Goal: Task Accomplishment & Management: Manage account settings

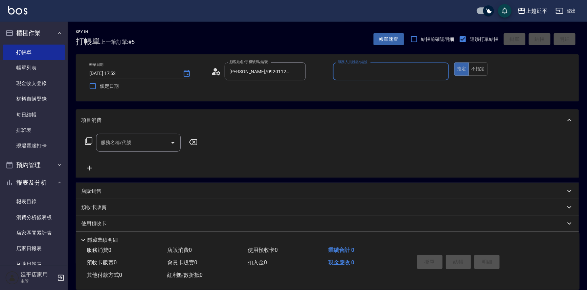
type input "[PERSON_NAME]-12"
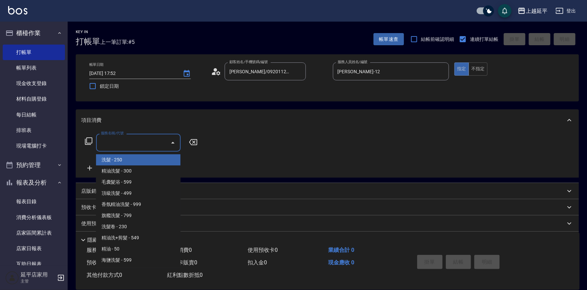
click at [142, 139] on input "服務名稱/代號" at bounding box center [133, 143] width 68 height 12
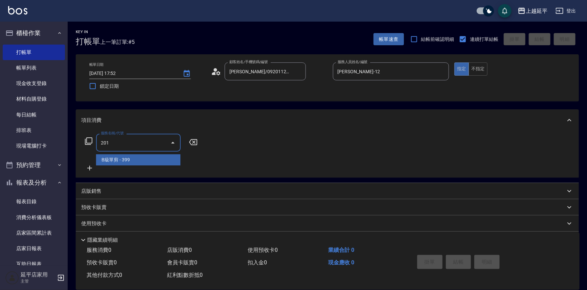
click at [151, 158] on span "B級單剪 - 399" at bounding box center [138, 160] width 85 height 11
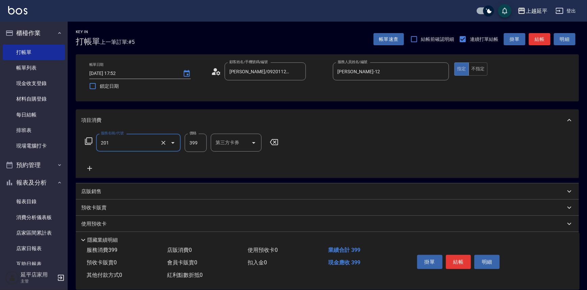
type input "B級單剪(201)"
click at [200, 143] on input "399" at bounding box center [196, 143] width 22 height 18
type input "499"
click at [466, 260] on button "結帳" at bounding box center [458, 262] width 25 height 14
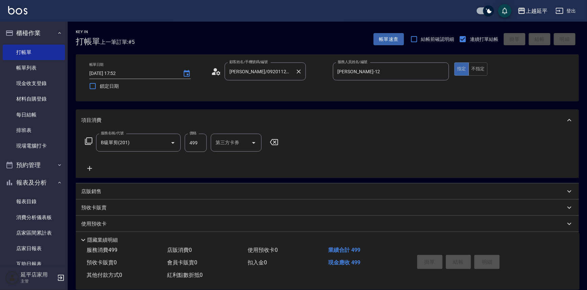
type input "[DATE] 18:27"
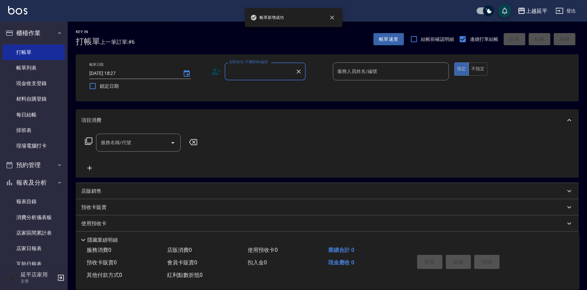
click at [252, 74] on input "顧客姓名/手機號碼/編號" at bounding box center [260, 72] width 65 height 12
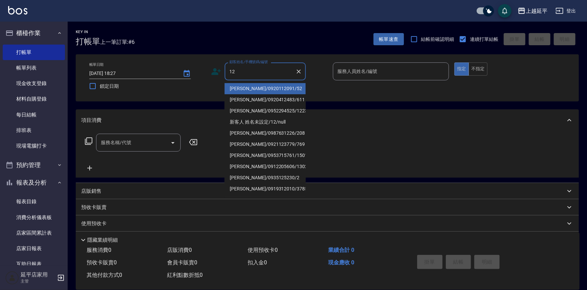
click at [249, 88] on li "[PERSON_NAME]/0920112091/52" at bounding box center [265, 88] width 81 height 11
type input "[PERSON_NAME]/0920112091/52"
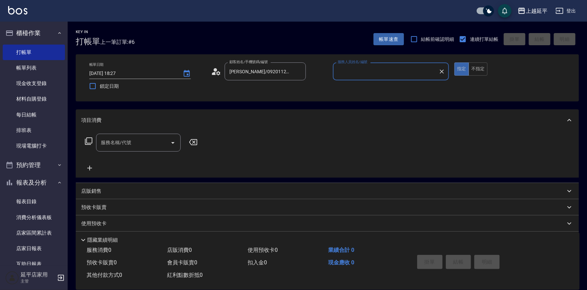
type input "[PERSON_NAME]-12"
click at [136, 143] on input "服務名稱/代號" at bounding box center [133, 143] width 68 height 12
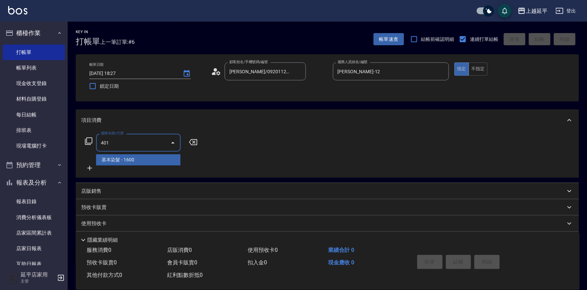
click at [140, 159] on span "基本染髮 - 1600" at bounding box center [138, 160] width 85 height 11
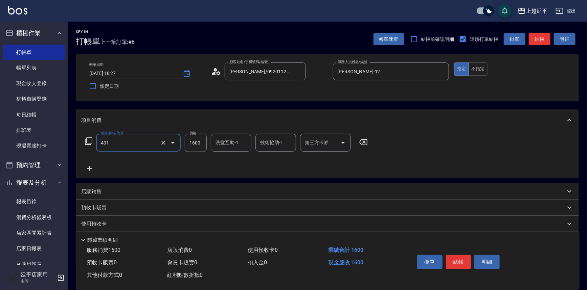
type input "基本染髮(401)"
click at [200, 142] on input "1600" at bounding box center [196, 143] width 22 height 18
type input "3199"
click at [461, 258] on button "結帳" at bounding box center [458, 262] width 25 height 14
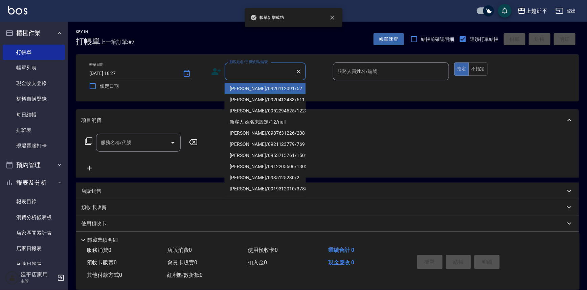
click at [270, 74] on input "顧客姓名/手機號碼/編號" at bounding box center [260, 72] width 65 height 12
click at [263, 85] on li "[PERSON_NAME]/0920112091/52" at bounding box center [265, 88] width 81 height 11
type input "[PERSON_NAME]/0920112091/52"
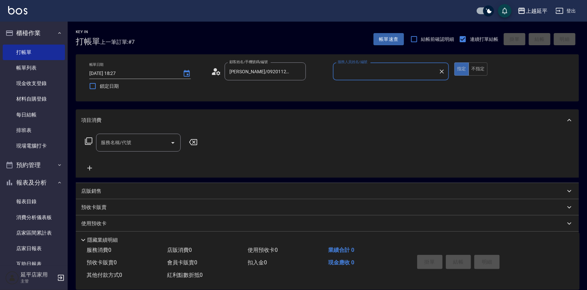
type input "[PERSON_NAME]-12"
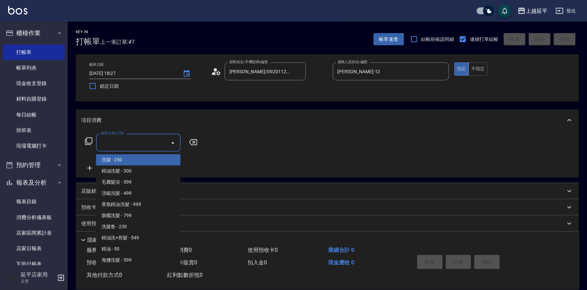
click at [116, 143] on input "服務名稱/代號" at bounding box center [133, 143] width 68 height 12
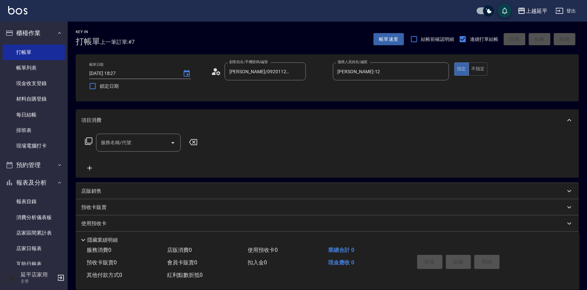
click at [88, 141] on icon at bounding box center [89, 141] width 8 height 8
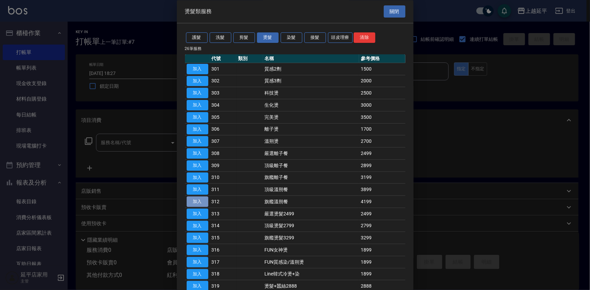
click at [200, 200] on button "加入" at bounding box center [198, 202] width 22 height 10
type input "旗艦溫朔餐(312)"
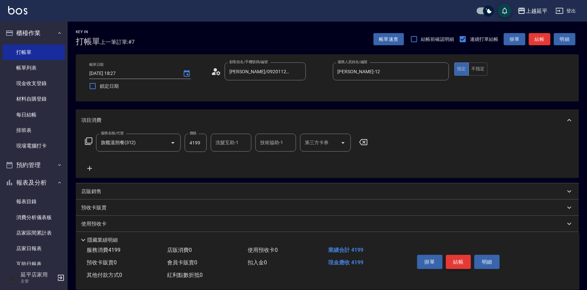
click at [460, 258] on button "結帳" at bounding box center [458, 262] width 25 height 14
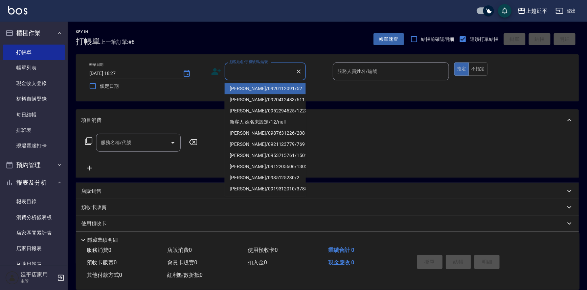
click at [248, 71] on input "顧客姓名/手機號碼/編號" at bounding box center [260, 72] width 65 height 12
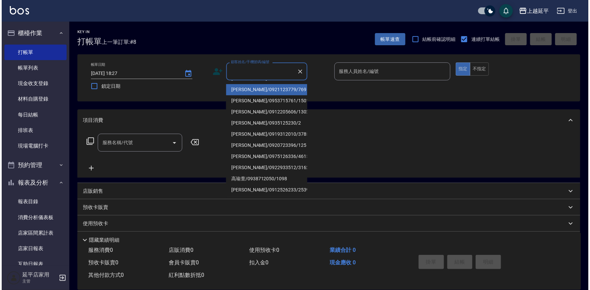
scroll to position [61, 0]
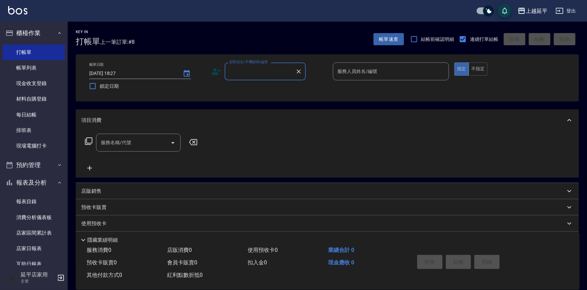
click at [257, 72] on input "顧客姓名/手機號碼/編號" at bounding box center [260, 72] width 65 height 12
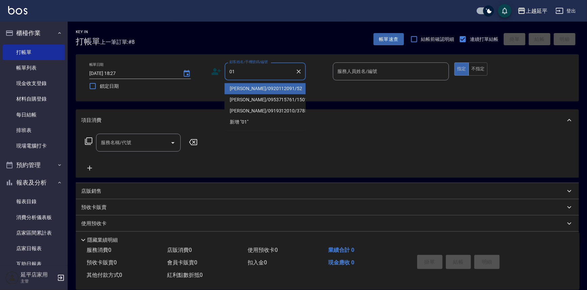
type input "[PERSON_NAME]/0920112091/52"
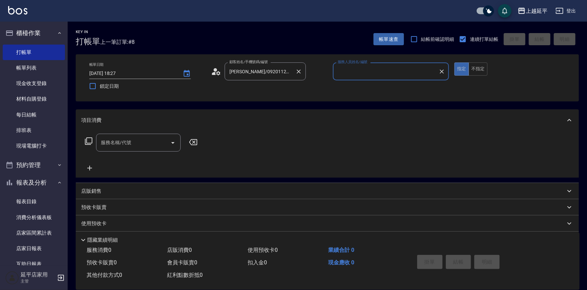
type input "[PERSON_NAME]-12"
type input "新客人 姓名未設定/01/null"
click at [443, 70] on icon "Clear" at bounding box center [441, 71] width 7 height 7
click at [415, 69] on input "服務人員姓名/編號" at bounding box center [391, 72] width 110 height 12
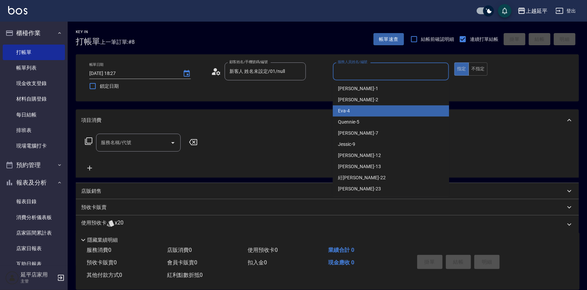
click at [407, 115] on div "[PERSON_NAME] -4" at bounding box center [391, 111] width 116 height 11
type input "[PERSON_NAME]-4"
click at [407, 115] on div "項目消費" at bounding box center [327, 121] width 503 height 22
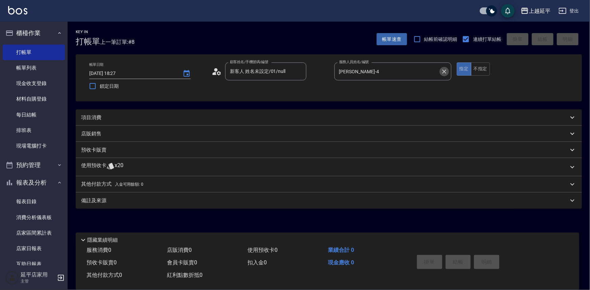
click at [446, 71] on icon "Clear" at bounding box center [444, 71] width 7 height 7
click at [398, 80] on div "服務人員姓名/編號" at bounding box center [392, 72] width 117 height 18
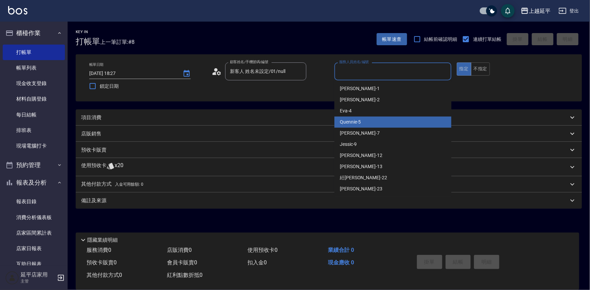
click at [407, 118] on div "Quennie -5" at bounding box center [392, 122] width 117 height 11
type input "Quennie-5"
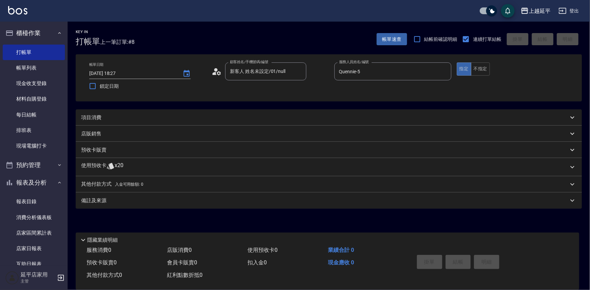
click at [103, 117] on div "項目消費" at bounding box center [324, 117] width 487 height 7
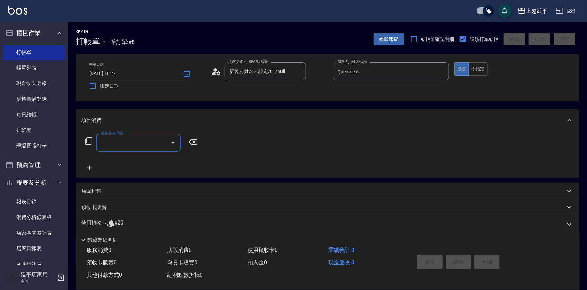
scroll to position [0, 0]
click at [88, 132] on div "服務名稱/代號 服務名稱/代號" at bounding box center [327, 154] width 503 height 47
click at [90, 138] on icon at bounding box center [89, 141] width 8 height 8
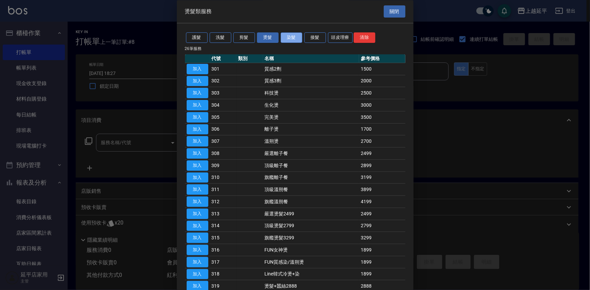
click at [287, 41] on button "染髮" at bounding box center [292, 38] width 22 height 10
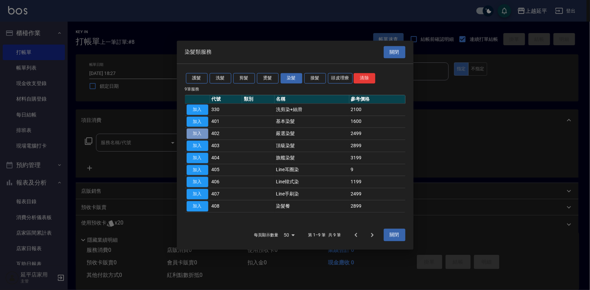
click at [200, 133] on button "加入" at bounding box center [198, 134] width 22 height 10
type input "嚴選染髮(402)"
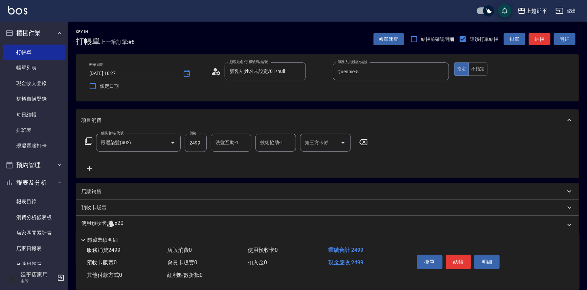
click at [207, 133] on div "服務名稱/代號 嚴選染髮(402) 服務名稱/代號 價格 2499 價格 洗髮互助-1 洗髮互助-1 技術協助-1 技術協助-1 第三方卡券 第三方卡券" at bounding box center [327, 154] width 503 height 47
click at [193, 145] on input "2499" at bounding box center [196, 143] width 22 height 18
type input "2799"
click at [452, 263] on button "結帳" at bounding box center [458, 262] width 25 height 14
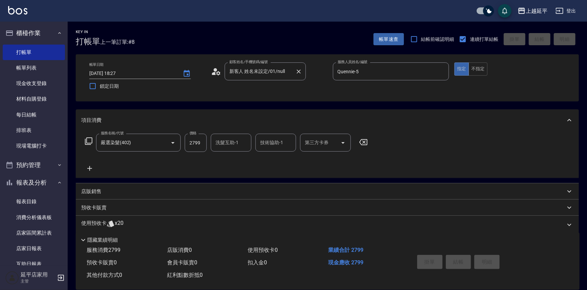
type input "[DATE] 18:54"
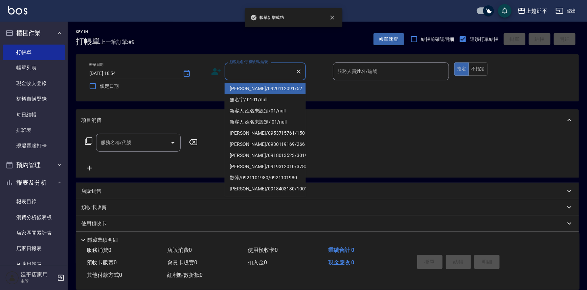
click at [257, 74] on input "顧客姓名/手機號碼/編號" at bounding box center [260, 72] width 65 height 12
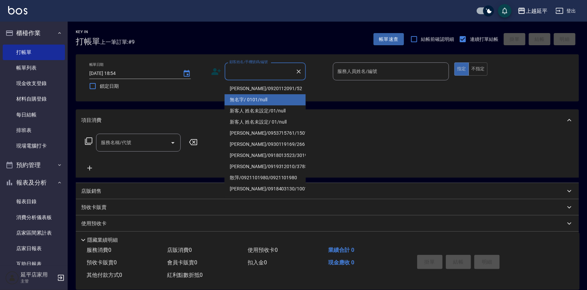
click at [265, 99] on li "無名字/ 0101/null" at bounding box center [265, 99] width 81 height 11
type input "無名字/ 0101/null"
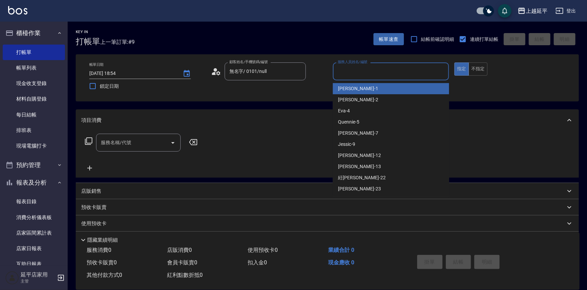
click at [342, 74] on input "服務人員姓名/編號" at bounding box center [391, 72] width 110 height 12
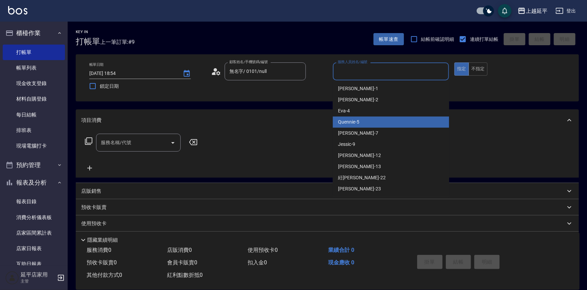
click at [364, 121] on div "Quennie -5" at bounding box center [391, 122] width 116 height 11
type input "Quennie-5"
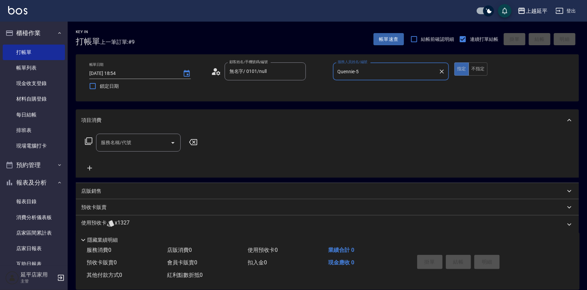
click at [85, 145] on icon at bounding box center [88, 141] width 7 height 7
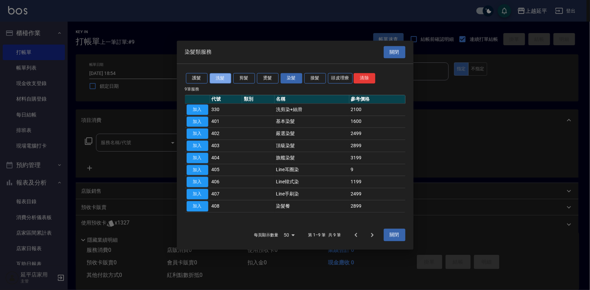
click at [224, 78] on button "洗髮" at bounding box center [221, 78] width 22 height 10
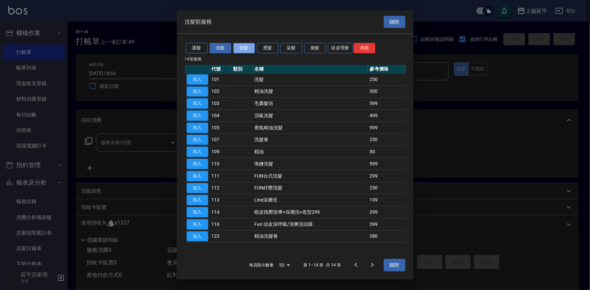
click at [243, 48] on button "剪髮" at bounding box center [244, 48] width 22 height 10
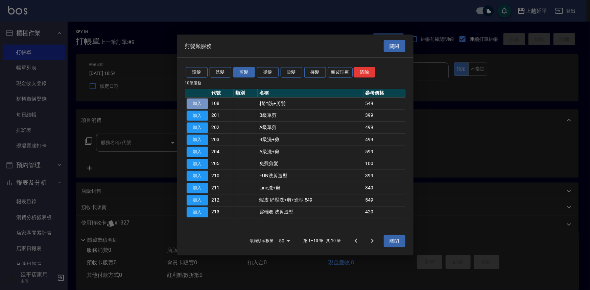
click at [200, 105] on button "加入" at bounding box center [198, 103] width 22 height 10
type input "精油洗+剪髮(108)"
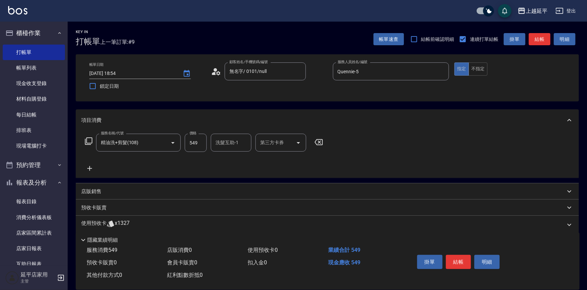
click at [195, 146] on input "549" at bounding box center [196, 143] width 22 height 18
type input "649"
click at [462, 259] on button "結帳" at bounding box center [458, 262] width 25 height 14
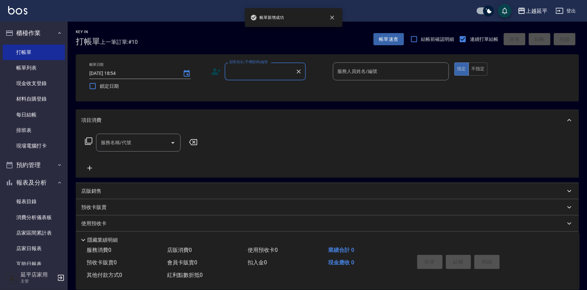
scroll to position [30, 0]
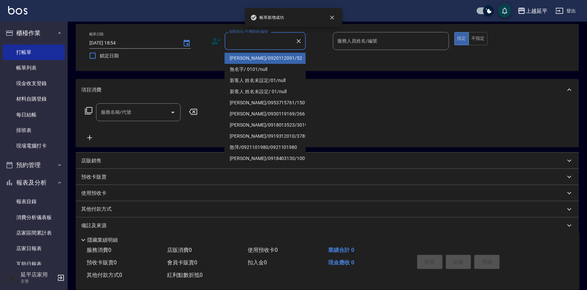
click at [261, 40] on input "顧客姓名/手機號碼/編號" at bounding box center [260, 41] width 65 height 12
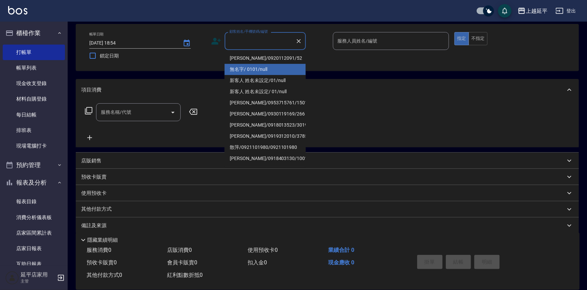
click at [265, 72] on li "無名字/ 0101/null" at bounding box center [265, 69] width 81 height 11
type input "無名字/ 0101/null"
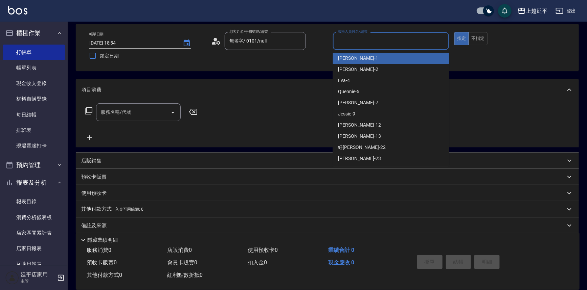
click at [368, 40] on input "服務人員姓名/編號" at bounding box center [391, 41] width 110 height 12
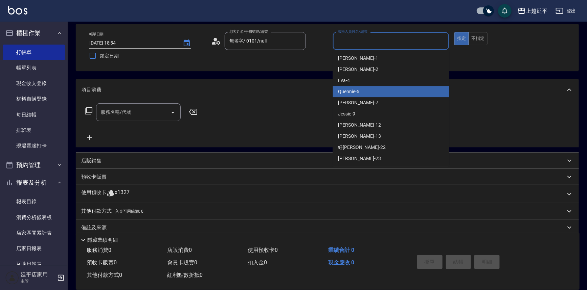
click at [375, 91] on div "Quennie -5" at bounding box center [391, 91] width 116 height 11
type input "Quennie-5"
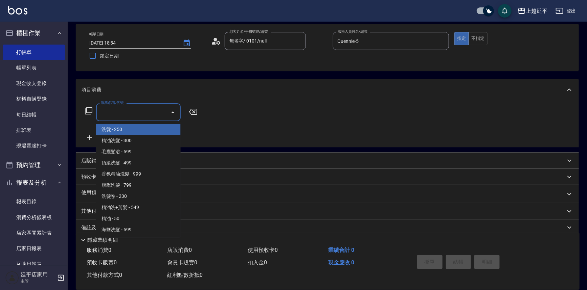
click at [128, 109] on input "服務名稱/代號" at bounding box center [133, 113] width 68 height 12
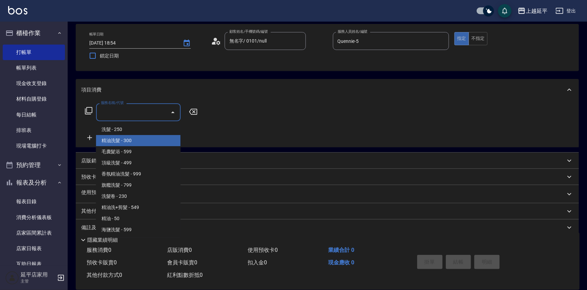
click at [133, 139] on span "精油洗髮 - 300" at bounding box center [138, 140] width 85 height 11
type input "精油洗髮(102)"
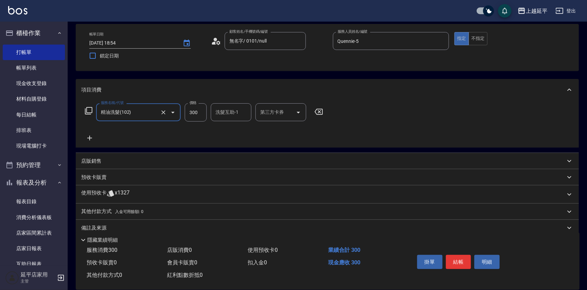
click at [198, 116] on input "300" at bounding box center [196, 112] width 22 height 18
type input "35"
type input "Jessic-9"
click at [195, 114] on input "35" at bounding box center [196, 112] width 22 height 18
type input "350"
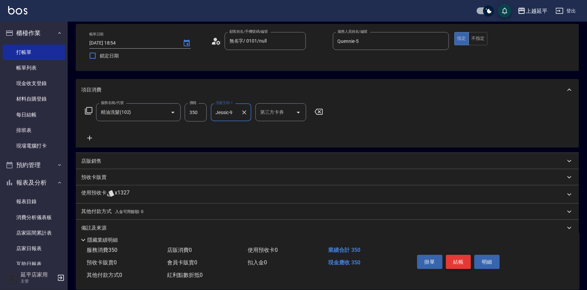
click at [453, 257] on button "結帳" at bounding box center [458, 262] width 25 height 14
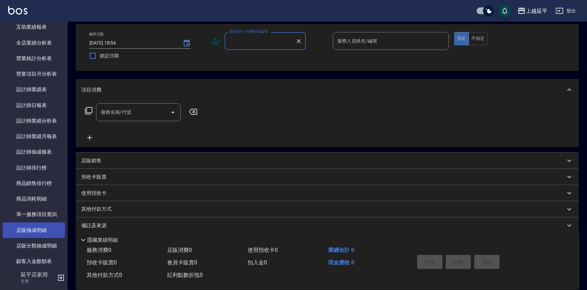
scroll to position [278, 0]
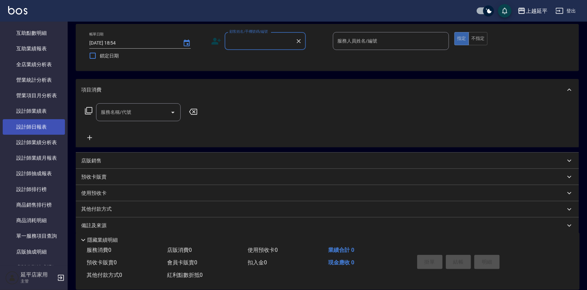
click at [55, 127] on link "設計師日報表" at bounding box center [34, 127] width 62 height 16
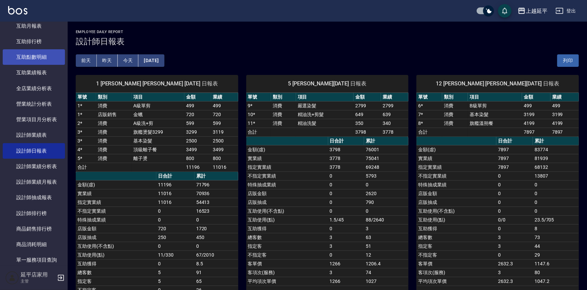
drag, startPoint x: 47, startPoint y: 73, endPoint x: 49, endPoint y: 76, distance: 3.7
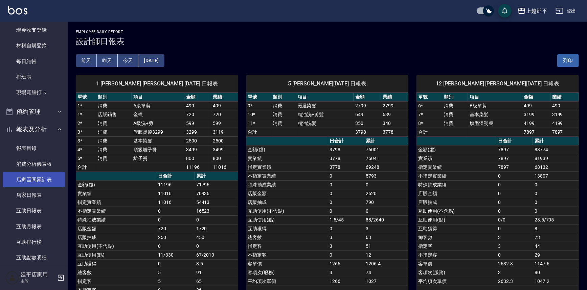
scroll to position [92, 0]
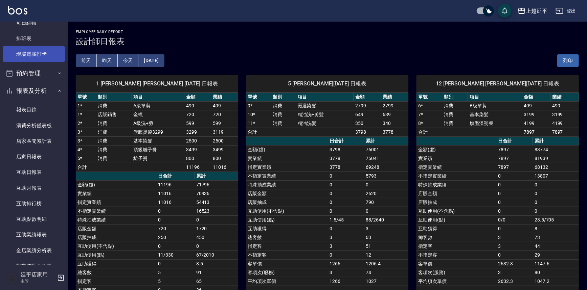
click at [34, 57] on link "現場電腦打卡" at bounding box center [34, 54] width 62 height 16
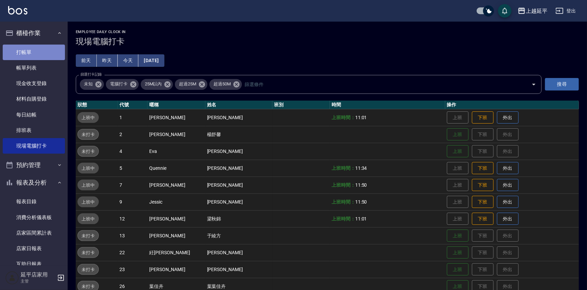
click at [36, 45] on link "打帳單" at bounding box center [34, 53] width 62 height 16
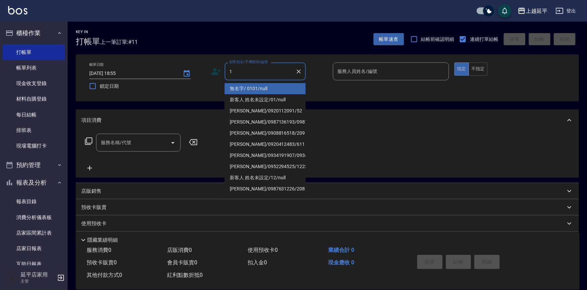
click at [251, 90] on li "無名字/ 0101/null" at bounding box center [265, 88] width 81 height 11
type input "無名字/ 0101/null"
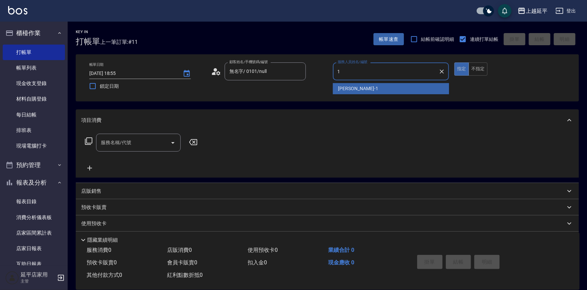
click at [357, 85] on div "[PERSON_NAME]-1" at bounding box center [391, 88] width 116 height 11
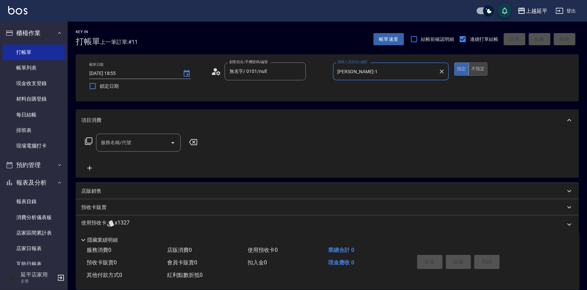
type input "[PERSON_NAME]-1"
click at [478, 68] on button "不指定" at bounding box center [477, 69] width 19 height 13
click at [173, 143] on icon "Open" at bounding box center [173, 143] width 8 height 8
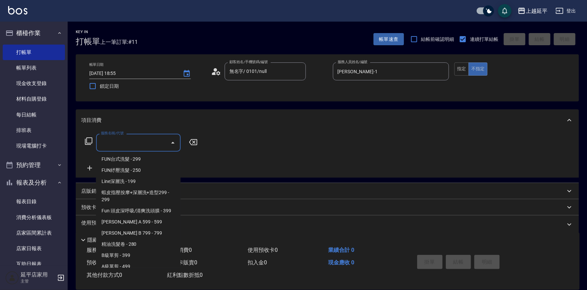
scroll to position [123, 0]
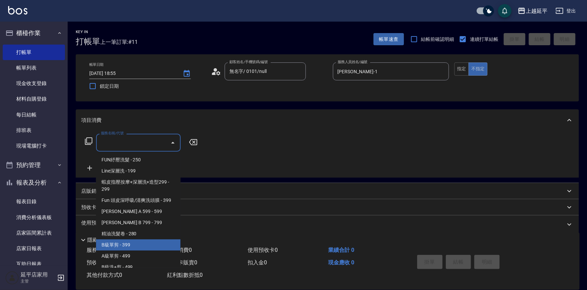
click at [111, 244] on span "B級單剪 - 399" at bounding box center [138, 245] width 85 height 11
type input "B級單剪(201)"
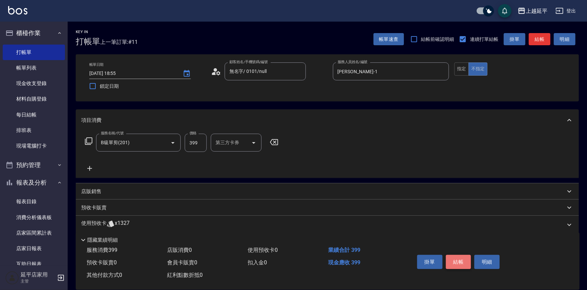
click at [462, 259] on button "結帳" at bounding box center [458, 262] width 25 height 14
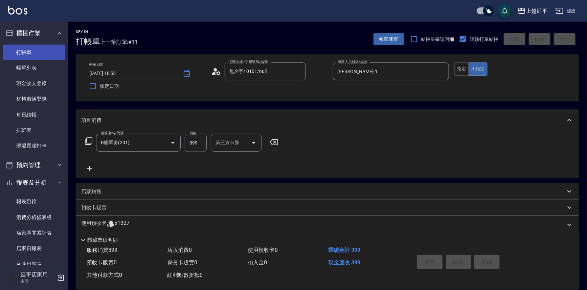
type input "[DATE] 19:00"
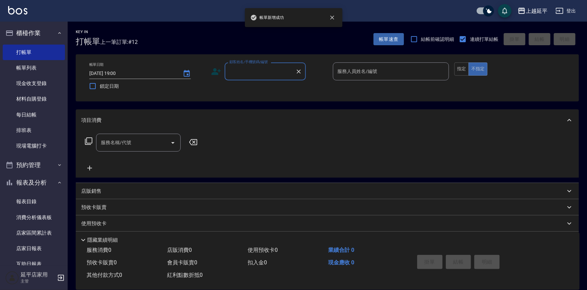
scroll to position [184, 0]
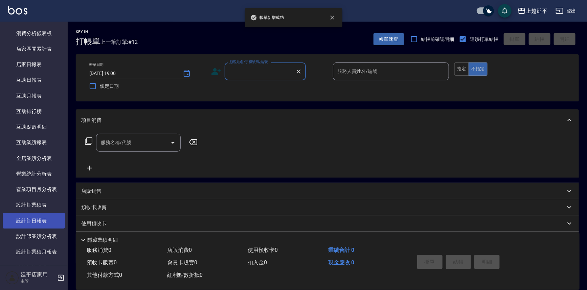
click at [22, 214] on link "設計師日報表" at bounding box center [34, 221] width 62 height 16
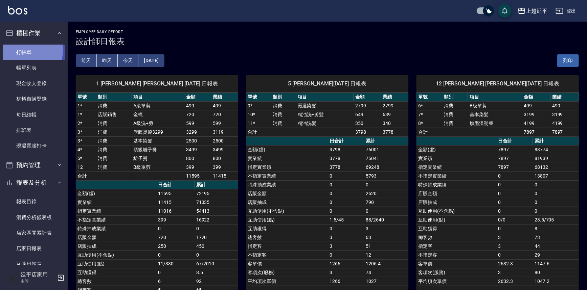
click at [20, 50] on link "打帳單" at bounding box center [34, 53] width 62 height 16
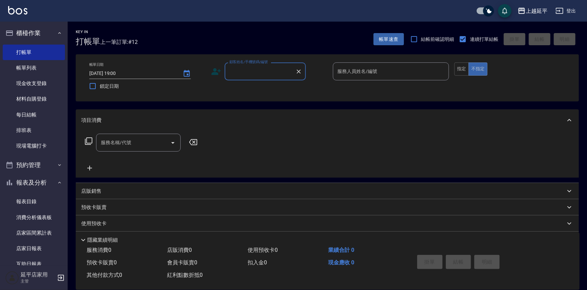
click at [252, 68] on input "顧客姓名/手機號碼/編號" at bounding box center [260, 72] width 65 height 12
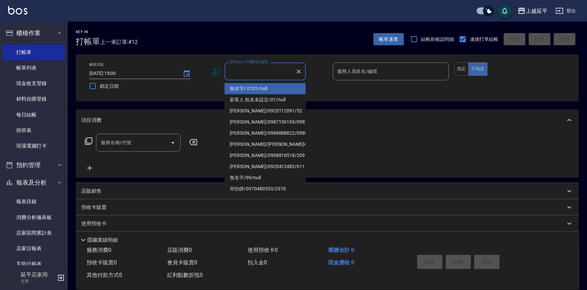
click at [241, 86] on li "無名字/ 0101/null" at bounding box center [265, 88] width 81 height 11
type input "無名字/ 0101/null"
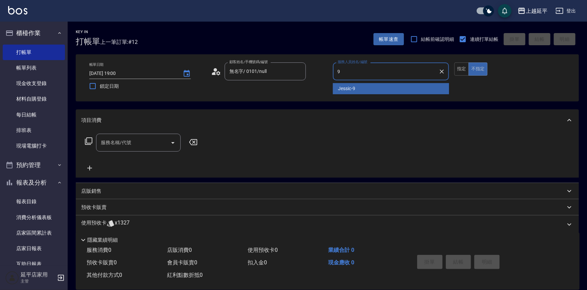
click at [359, 91] on div "Jessic -9" at bounding box center [391, 88] width 116 height 11
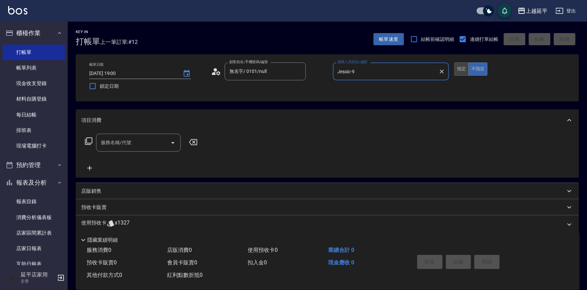
type input "Jessic-9"
click at [458, 72] on button "指定" at bounding box center [461, 69] width 15 height 13
click at [167, 137] on div at bounding box center [172, 143] width 10 height 18
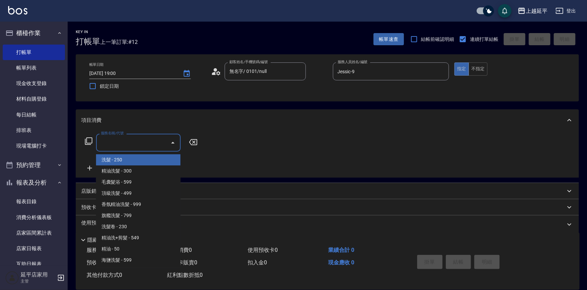
click at [159, 144] on input "服務名稱/代號" at bounding box center [133, 143] width 68 height 12
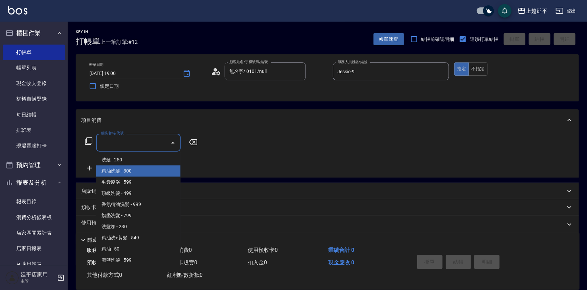
click at [147, 170] on span "精油洗髮 - 300" at bounding box center [138, 171] width 85 height 11
type input "精油洗髮(102)"
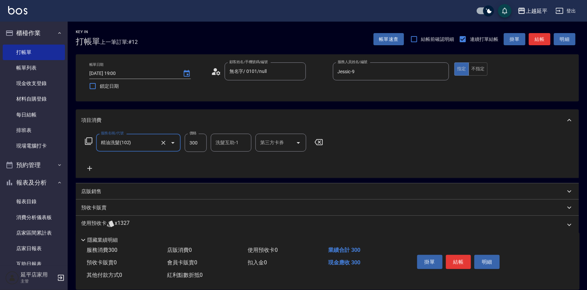
click at [453, 265] on button "結帳" at bounding box center [458, 262] width 25 height 14
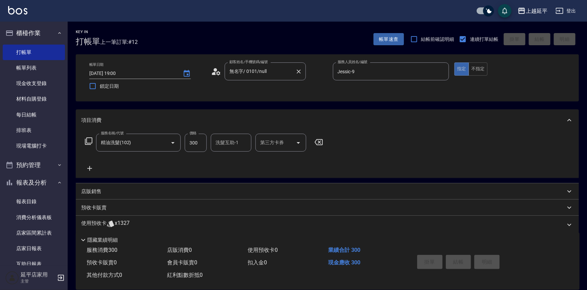
type input "[DATE] 19:24"
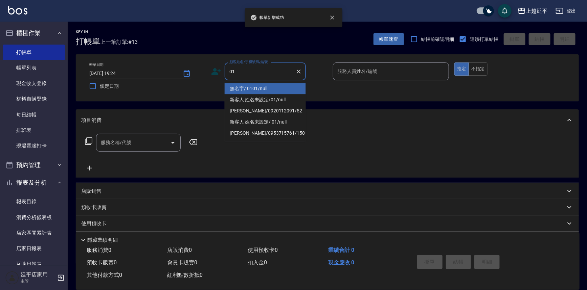
click at [254, 87] on li "無名字/ 0101/null" at bounding box center [265, 88] width 81 height 11
type input "無名字/ 0101/null"
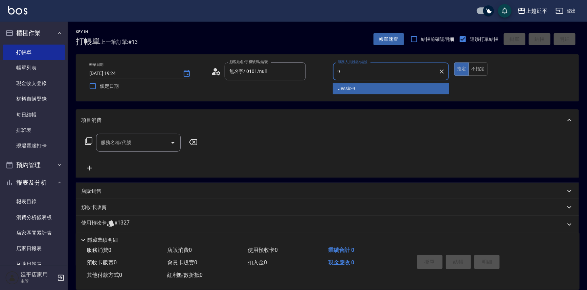
click at [346, 88] on span "Jessic -9" at bounding box center [346, 88] width 17 height 7
type input "Jessic-9"
click at [115, 142] on input "服務名稱/代號" at bounding box center [133, 143] width 68 height 12
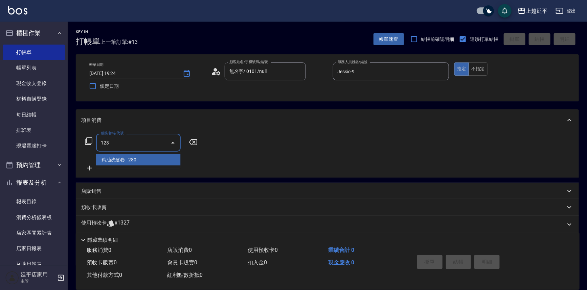
click at [128, 160] on span "精油洗髮卷 - 280" at bounding box center [138, 160] width 85 height 11
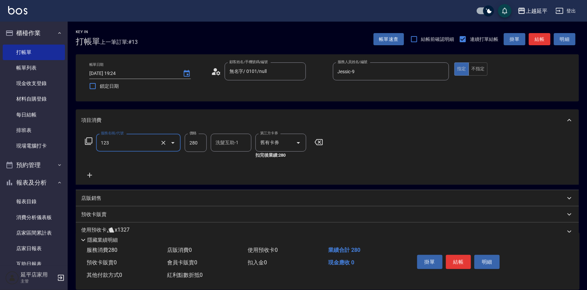
type input "精油洗髮卷(123)"
click at [225, 142] on input "洗髮互助-1" at bounding box center [231, 143] width 34 height 12
click at [228, 163] on span "丞宗 -29" at bounding box center [224, 160] width 16 height 7
type input "丞宗-29"
click at [458, 260] on button "結帳" at bounding box center [458, 262] width 25 height 14
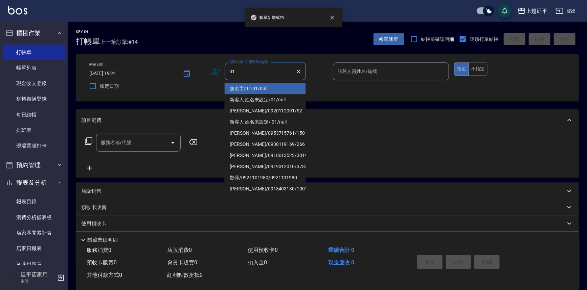
click at [244, 84] on li "無名字/ 0101/null" at bounding box center [265, 88] width 81 height 11
type input "無名字/ 0101/null"
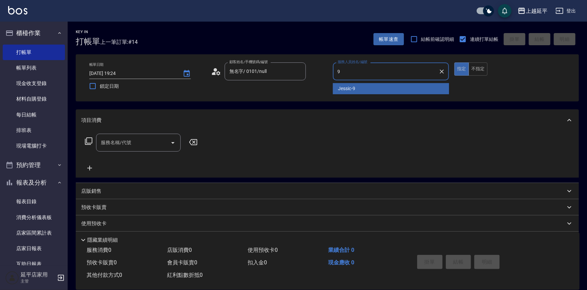
click at [343, 86] on span "Jessic -9" at bounding box center [346, 88] width 17 height 7
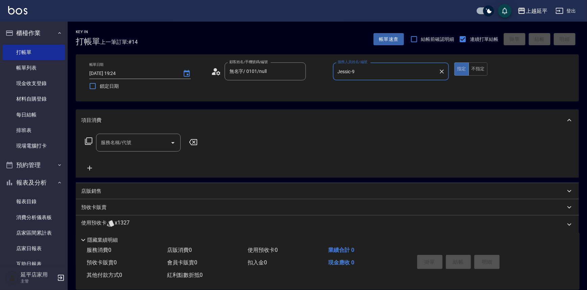
type input "Jessic-9"
click at [140, 140] on input "服務名稱/代號" at bounding box center [133, 143] width 68 height 12
click at [149, 156] on span "B級洗+剪 - 499" at bounding box center [138, 160] width 85 height 11
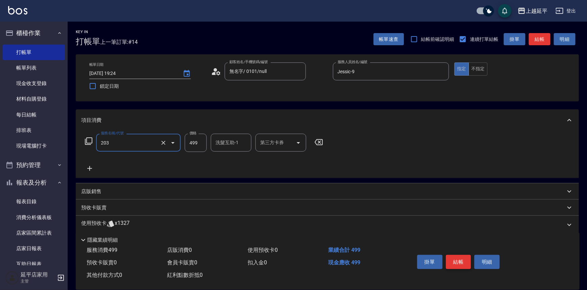
type input "B級洗+剪(203)"
click at [455, 260] on button "結帳" at bounding box center [458, 262] width 25 height 14
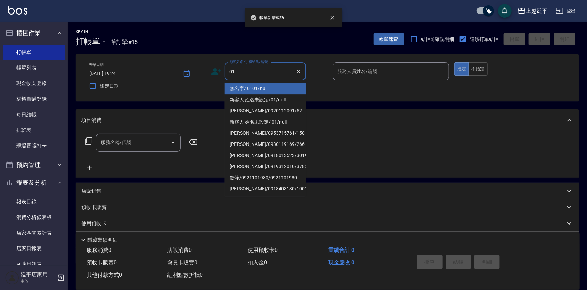
click at [254, 86] on li "無名字/ 0101/null" at bounding box center [265, 88] width 81 height 11
type input "無名字/ 0101/null"
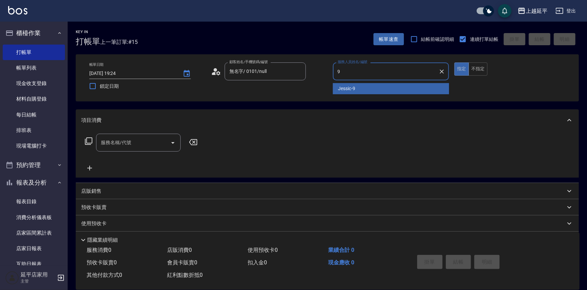
click at [348, 91] on span "Jessic -9" at bounding box center [346, 88] width 17 height 7
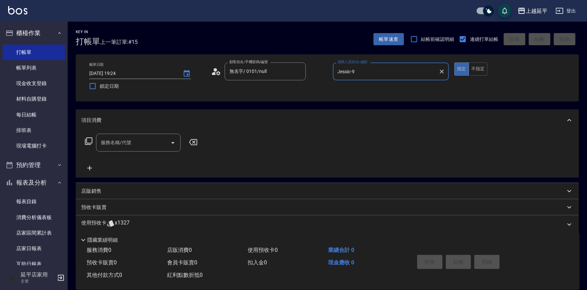
type input "Jessic-9"
click at [159, 140] on input "服務名稱/代號" at bounding box center [133, 143] width 68 height 12
click at [160, 157] on span "A級洗+剪 - 599" at bounding box center [138, 160] width 85 height 11
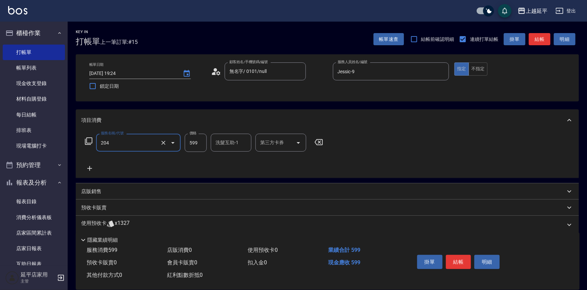
type input "A級洗+剪(204)"
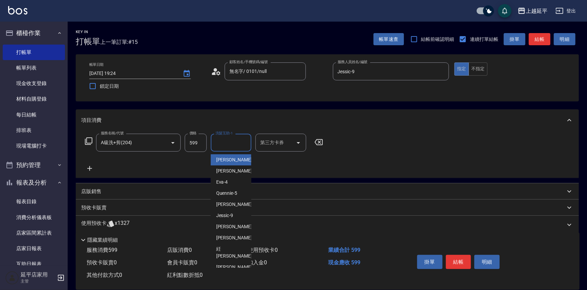
click at [224, 145] on input "洗髮互助-1" at bounding box center [231, 143] width 34 height 12
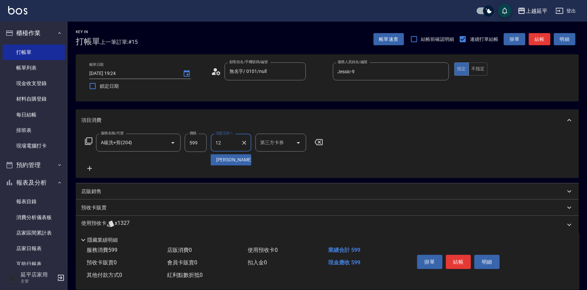
click at [225, 159] on span "[PERSON_NAME] -12" at bounding box center [237, 160] width 43 height 7
type input "[PERSON_NAME]-12"
click at [466, 260] on button "結帳" at bounding box center [458, 262] width 25 height 14
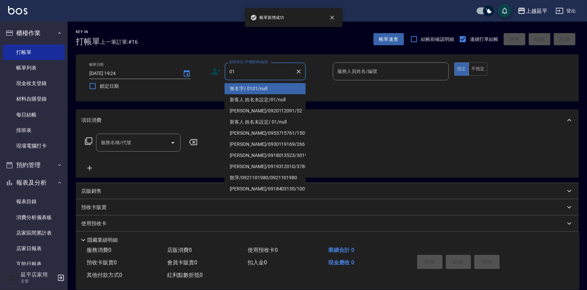
click at [256, 88] on li "無名字/ 0101/null" at bounding box center [265, 88] width 81 height 11
type input "無名字/ 0101/null"
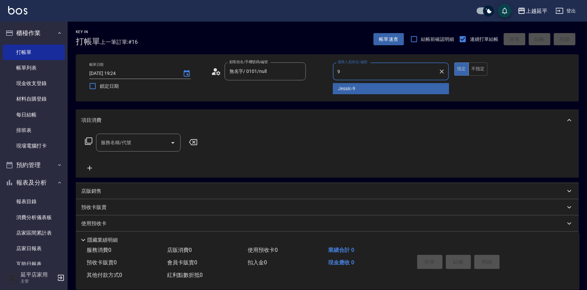
click at [348, 84] on div "Jessic -9" at bounding box center [391, 88] width 116 height 11
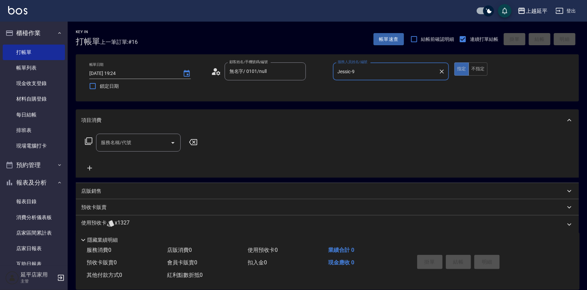
type input "Jessic-9"
click at [131, 144] on input "服務名稱/代號" at bounding box center [133, 143] width 68 height 12
click at [146, 159] on span "A級洗+剪 - 599" at bounding box center [138, 160] width 85 height 11
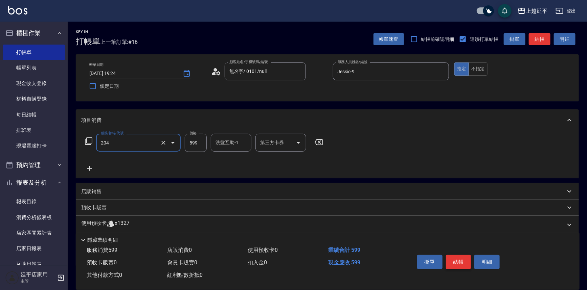
type input "A級洗+剪(204)"
click at [450, 260] on button "結帳" at bounding box center [458, 262] width 25 height 14
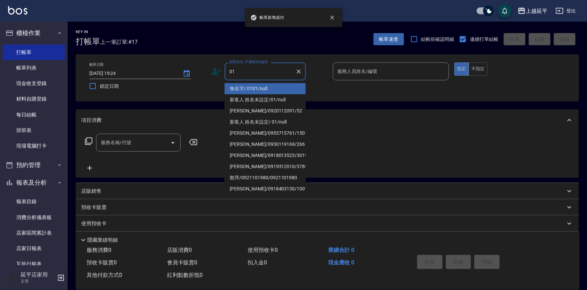
click at [249, 88] on li "無名字/ 0101/null" at bounding box center [265, 88] width 81 height 11
type input "無名字/ 0101/null"
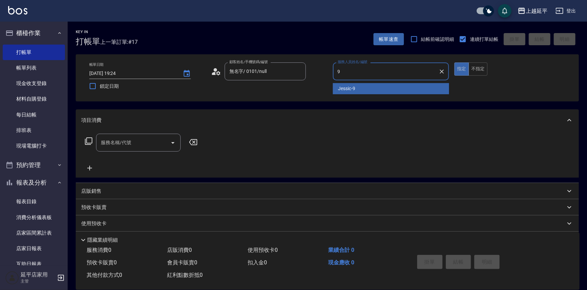
click at [345, 88] on span "Jessic -9" at bounding box center [346, 88] width 17 height 7
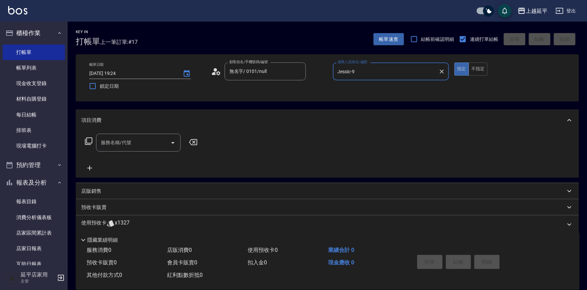
type input "Jessic-9"
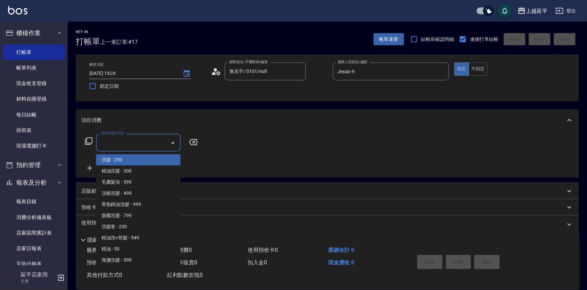
click at [136, 146] on input "服務名稱/代號" at bounding box center [133, 143] width 68 height 12
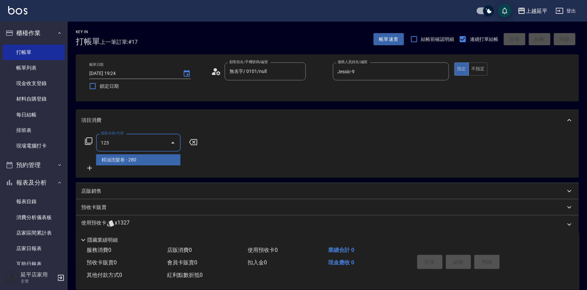
click at [150, 157] on span "精油洗髮卷 - 280" at bounding box center [138, 160] width 85 height 11
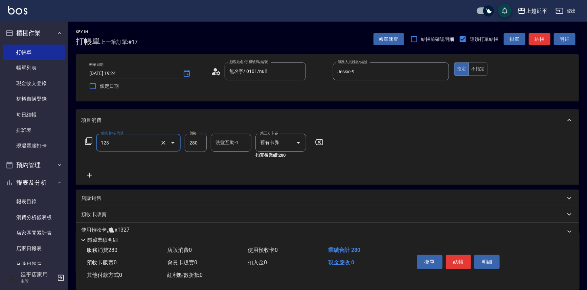
type input "精油洗髮卷(123)"
click at [217, 144] on input "洗髮互助-1" at bounding box center [231, 143] width 34 height 12
click at [231, 159] on span "丞宗 -29" at bounding box center [224, 160] width 16 height 7
type input "丞宗-29"
click at [461, 262] on button "結帳" at bounding box center [458, 262] width 25 height 14
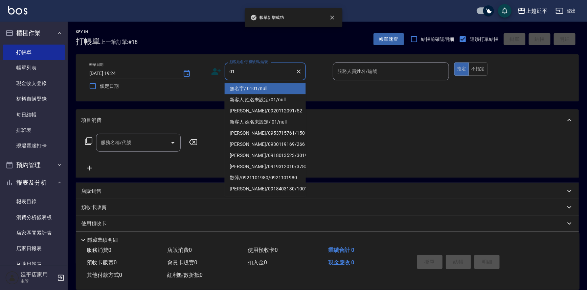
click at [260, 89] on li "無名字/ 0101/null" at bounding box center [265, 88] width 81 height 11
type input "無名字/ 0101/null"
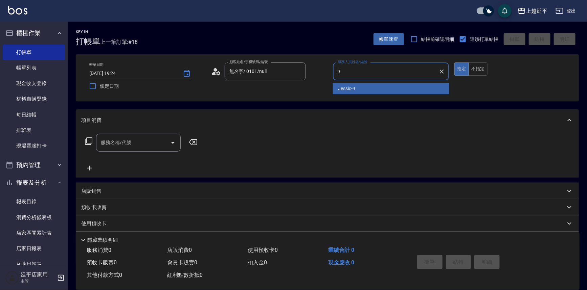
click at [345, 87] on span "Jessic -9" at bounding box center [346, 88] width 17 height 7
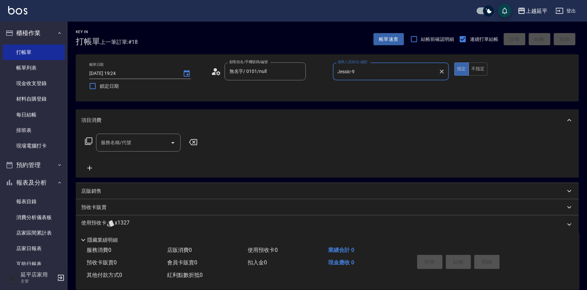
type input "Jessic-9"
click at [160, 142] on input "服務名稱/代號" at bounding box center [133, 143] width 68 height 12
click at [160, 161] on span "精油洗髮卷 - 280" at bounding box center [138, 160] width 85 height 11
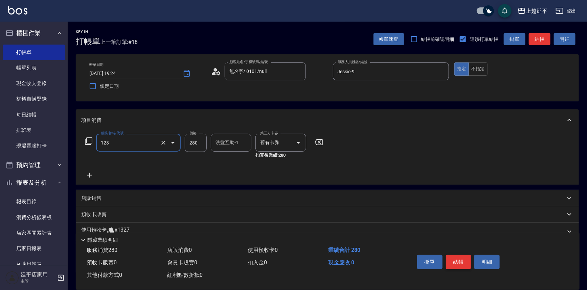
type input "精油洗髮卷(123)"
click at [463, 261] on button "結帳" at bounding box center [458, 262] width 25 height 14
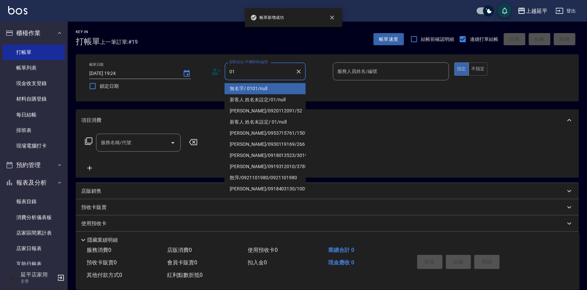
click at [265, 89] on li "無名字/ 0101/null" at bounding box center [265, 88] width 81 height 11
type input "無名字/ 0101/null"
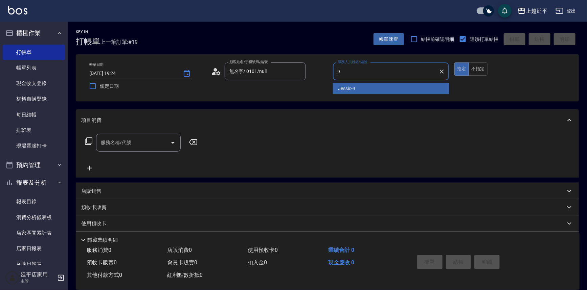
click at [341, 88] on span "Jessic -9" at bounding box center [346, 88] width 17 height 7
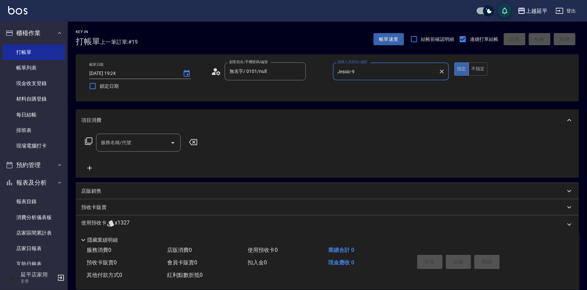
type input "Jessic-9"
click at [148, 146] on input "服務名稱/代號" at bounding box center [133, 143] width 68 height 12
click at [159, 160] on span "精油洗髮卷 - 280" at bounding box center [138, 160] width 85 height 11
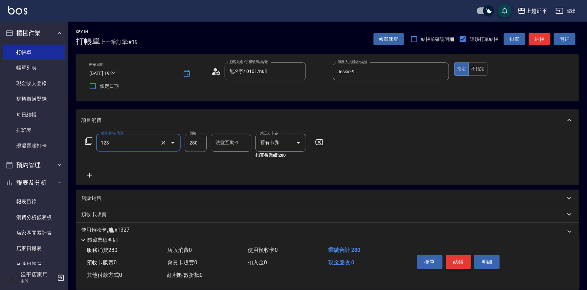
type input "精油洗髮卷(123)"
click at [450, 258] on button "結帳" at bounding box center [458, 262] width 25 height 14
type input "[DATE] 19:25"
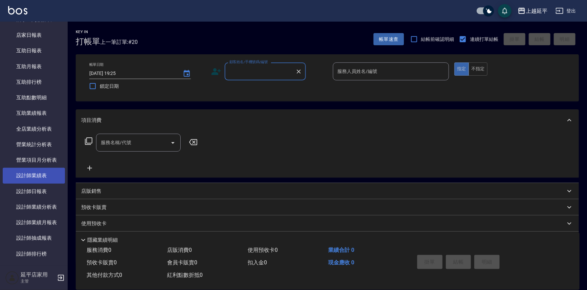
scroll to position [215, 0]
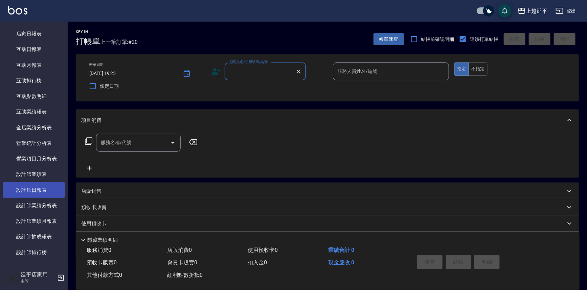
click at [46, 189] on link "設計師日報表" at bounding box center [34, 191] width 62 height 16
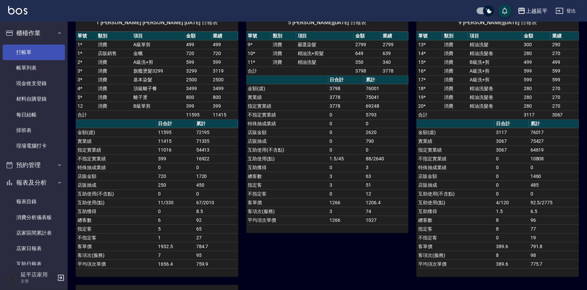
click at [33, 53] on link "打帳單" at bounding box center [34, 53] width 62 height 16
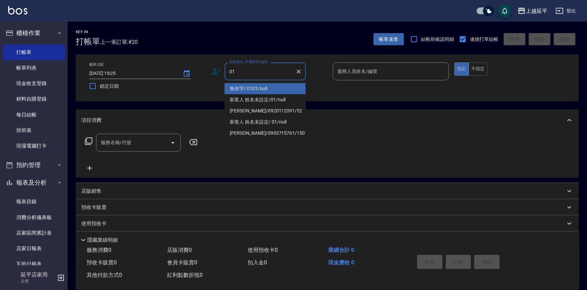
click at [256, 87] on li "無名字/ 0101/null" at bounding box center [265, 88] width 81 height 11
type input "無名字/ 0101/null"
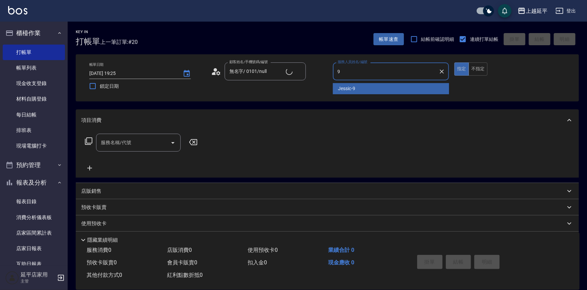
click at [337, 85] on div "Jessic -9" at bounding box center [391, 88] width 116 height 11
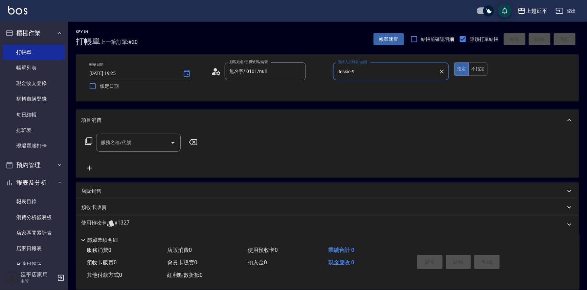
type input "Jessic-9"
click at [90, 191] on p "店販銷售" at bounding box center [91, 191] width 20 height 7
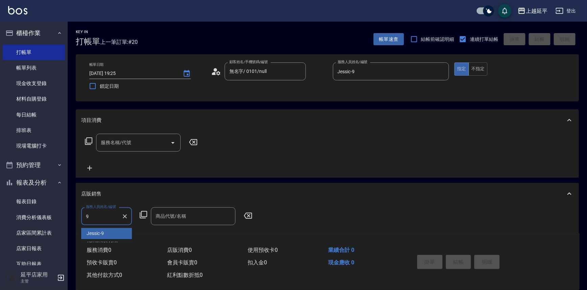
click at [115, 235] on div "Jessic -9" at bounding box center [106, 233] width 51 height 11
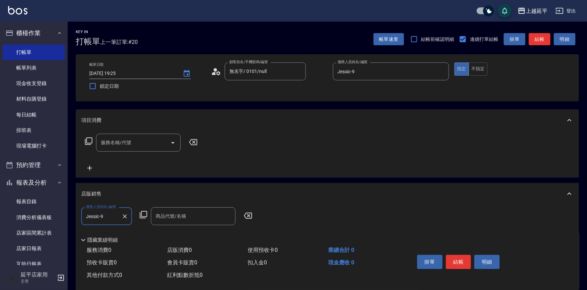
type input "Jessic-9"
click at [146, 213] on icon at bounding box center [143, 215] width 8 height 8
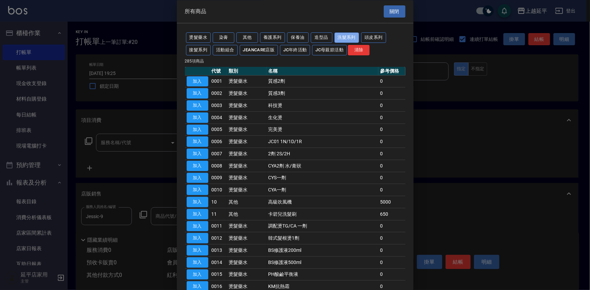
click at [349, 37] on button "洗髮系列" at bounding box center [346, 38] width 25 height 10
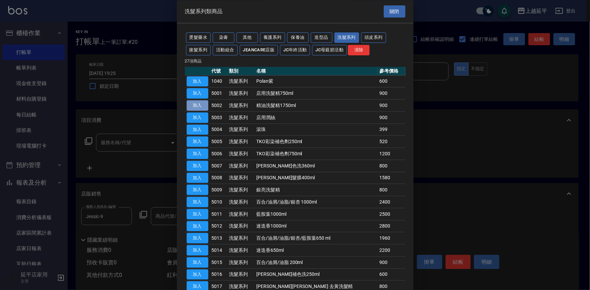
click at [200, 106] on button "加入" at bounding box center [198, 106] width 22 height 10
type input "精油洗髮精1750ml"
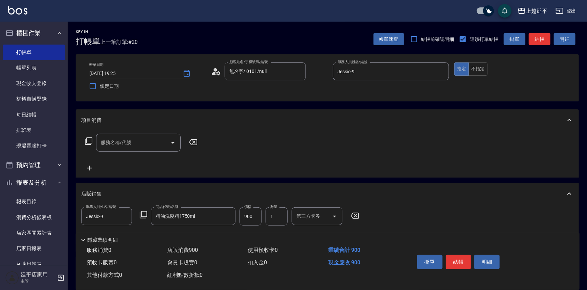
click at [253, 216] on input "900" at bounding box center [250, 217] width 22 height 18
type input "1200"
click at [458, 260] on button "結帳" at bounding box center [458, 262] width 25 height 14
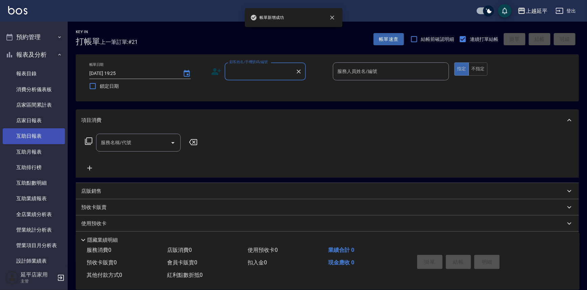
scroll to position [154, 0]
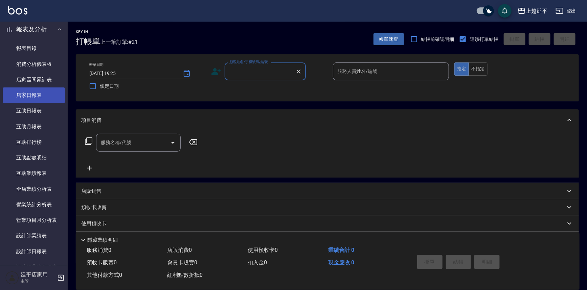
click at [42, 96] on link "店家日報表" at bounding box center [34, 96] width 62 height 16
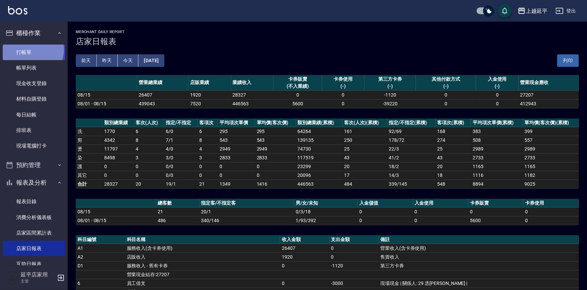
click at [31, 49] on link "打帳單" at bounding box center [34, 53] width 62 height 16
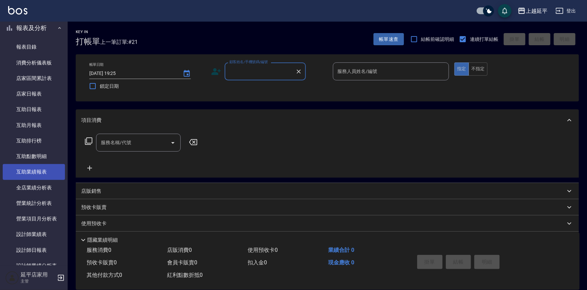
scroll to position [184, 0]
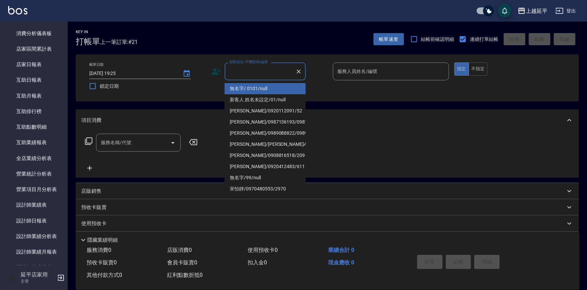
click at [268, 71] on input "顧客姓名/手機號碼/編號" at bounding box center [260, 72] width 65 height 12
click at [264, 89] on li "[PERSON_NAME]/0920112091/52" at bounding box center [265, 88] width 81 height 11
type input "[PERSON_NAME]/0920112091/52"
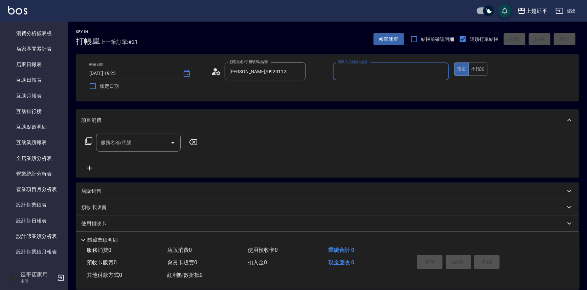
type input "[PERSON_NAME]-12"
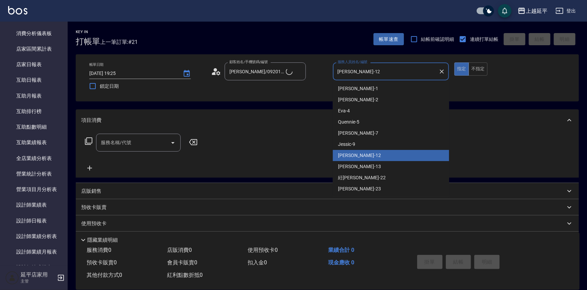
click at [362, 73] on input "[PERSON_NAME]-12" at bounding box center [386, 72] width 100 height 12
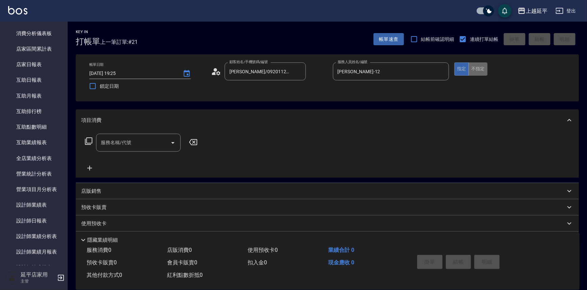
click at [479, 69] on button "不指定" at bounding box center [477, 69] width 19 height 13
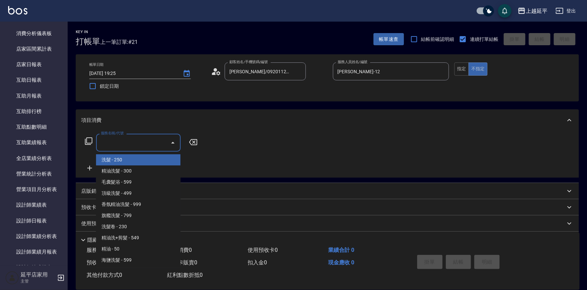
click at [146, 147] on input "服務名稱/代號" at bounding box center [133, 143] width 68 height 12
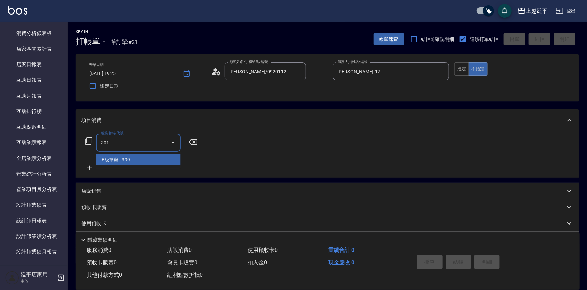
click at [150, 160] on span "B級單剪 - 399" at bounding box center [138, 160] width 85 height 11
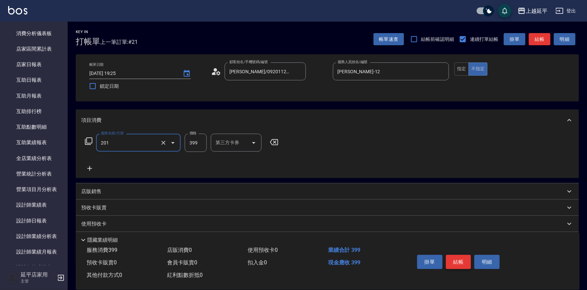
type input "B級單剪(201)"
click at [460, 262] on button "結帳" at bounding box center [458, 262] width 25 height 14
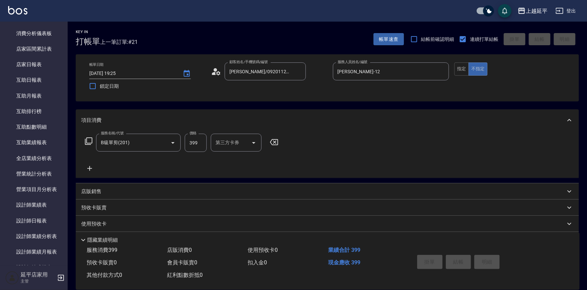
type input "[DATE] 19:27"
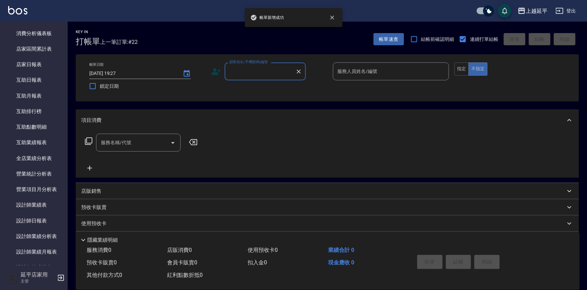
click at [267, 74] on div "顧客姓名/手機號碼/編號 顧客姓名/手機號碼/編號" at bounding box center [265, 72] width 81 height 18
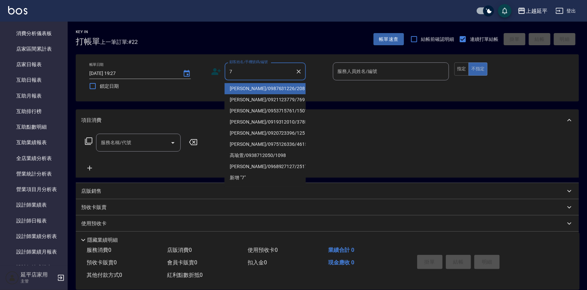
click at [260, 90] on li "[PERSON_NAME]/0987631226/208" at bounding box center [265, 88] width 81 height 11
type input "[PERSON_NAME]/0987631226/208"
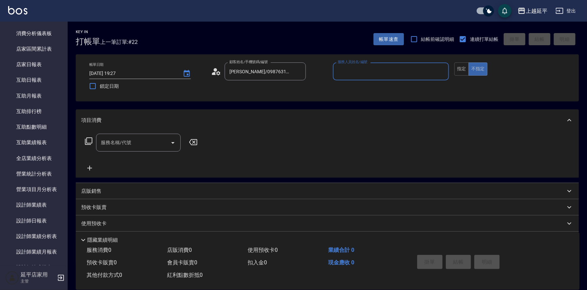
type input "[PERSON_NAME]-12"
drag, startPoint x: 444, startPoint y: 71, endPoint x: 410, endPoint y: 71, distance: 34.2
click at [444, 71] on icon "Clear" at bounding box center [441, 71] width 7 height 7
click at [409, 71] on input "服務人員姓名/編號" at bounding box center [391, 72] width 110 height 12
click at [389, 88] on div "[PERSON_NAME] -7" at bounding box center [391, 88] width 116 height 11
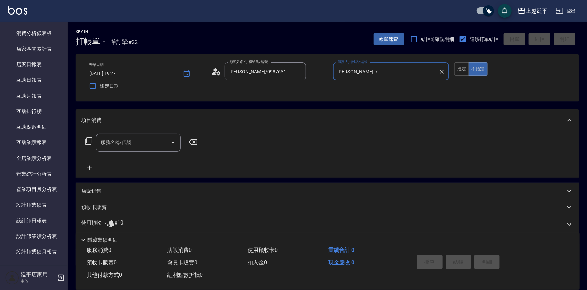
type input "[PERSON_NAME]-7"
click at [152, 144] on input "服務名稱/代號" at bounding box center [133, 143] width 68 height 12
click at [156, 164] on span "A級洗+剪 - 599" at bounding box center [138, 160] width 85 height 11
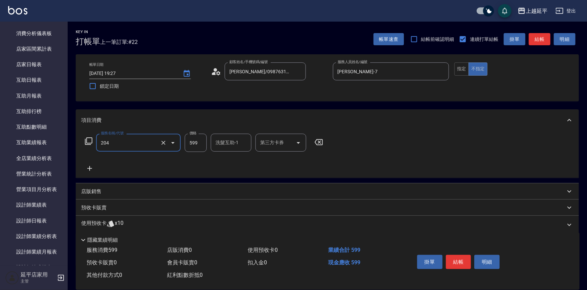
click at [219, 144] on div "洗髮互助-1 洗髮互助-1" at bounding box center [231, 143] width 41 height 18
type input "A級洗+剪(204)"
click at [224, 161] on span "[PERSON_NAME]-1" at bounding box center [236, 160] width 40 height 7
type input "[PERSON_NAME]-1"
click at [545, 40] on button "結帳" at bounding box center [540, 39] width 22 height 13
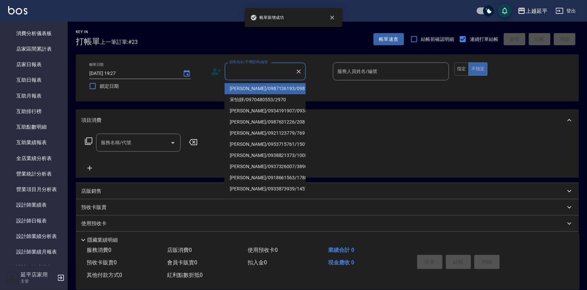
click at [257, 73] on input "顧客姓名/手機號碼/編號" at bounding box center [260, 72] width 65 height 12
click at [262, 89] on li "[PERSON_NAME]/0987136193/0987136193" at bounding box center [265, 88] width 81 height 11
type input "[PERSON_NAME]/0987136193/0987136193"
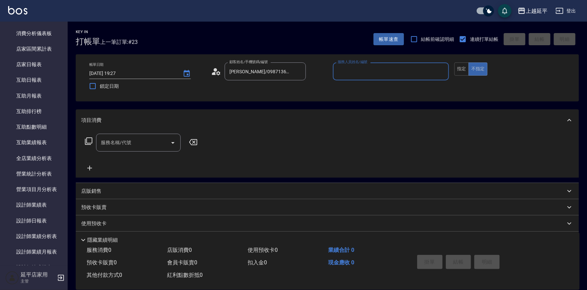
type input "Jessic-9"
click at [440, 71] on icon "Clear" at bounding box center [441, 71] width 7 height 7
click at [405, 73] on input "服務人員姓名/編號" at bounding box center [391, 72] width 110 height 12
click at [397, 89] on div "[PERSON_NAME] -7" at bounding box center [391, 88] width 116 height 11
type input "[PERSON_NAME]-7"
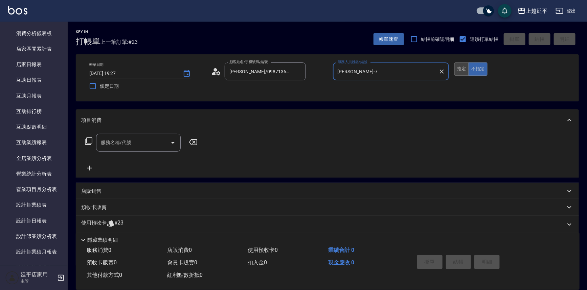
click at [460, 68] on button "指定" at bounding box center [461, 69] width 15 height 13
click at [90, 140] on icon at bounding box center [89, 141] width 8 height 8
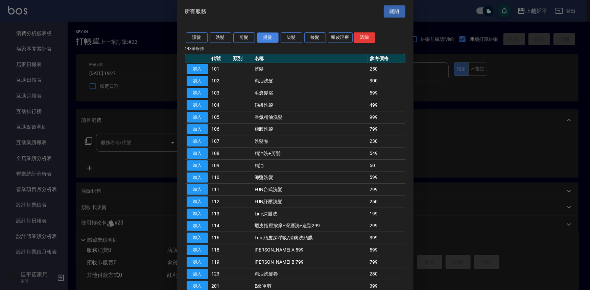
click at [263, 37] on button "燙髮" at bounding box center [268, 38] width 22 height 10
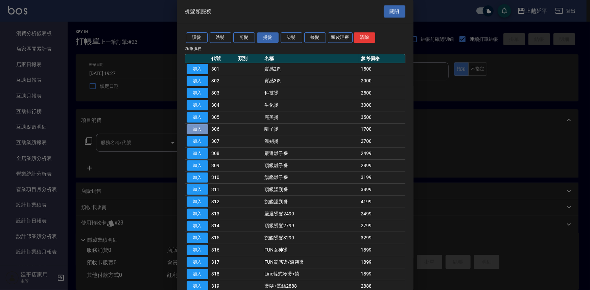
click at [196, 127] on button "加入" at bounding box center [198, 129] width 22 height 10
type input "離子燙(306)"
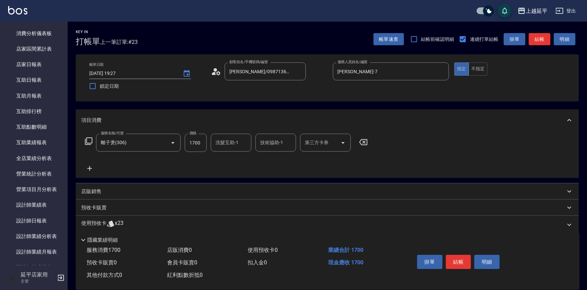
click at [204, 142] on input "1700" at bounding box center [196, 143] width 22 height 18
type input "2699"
click at [93, 194] on p "店販銷售" at bounding box center [91, 191] width 20 height 7
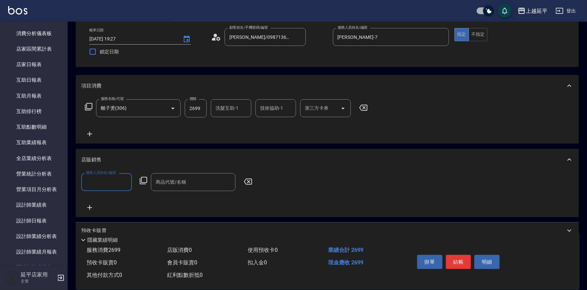
scroll to position [61, 0]
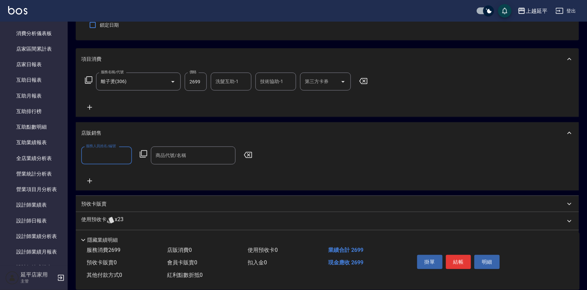
click at [109, 159] on input "服務人員姓名/編號" at bounding box center [106, 156] width 45 height 12
click at [114, 171] on div "[PERSON_NAME] -7" at bounding box center [106, 172] width 51 height 11
type input "[PERSON_NAME]-7"
click at [142, 152] on icon at bounding box center [143, 154] width 8 height 8
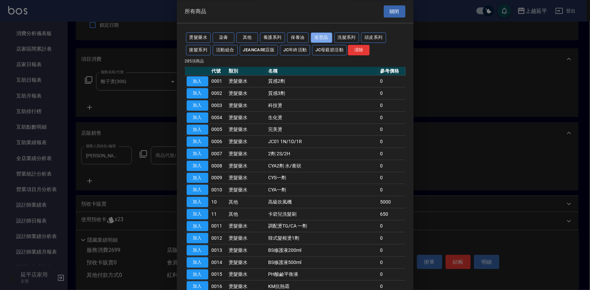
click at [320, 37] on button "造型品" at bounding box center [322, 38] width 22 height 10
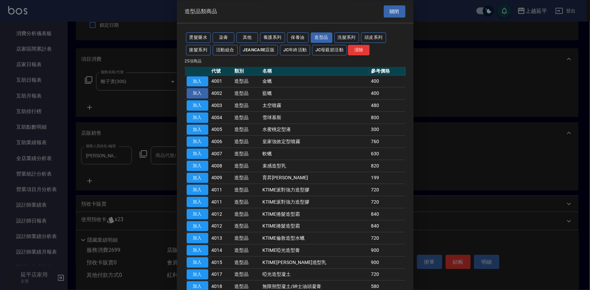
click at [199, 93] on button "加入" at bounding box center [198, 94] width 22 height 10
type input "藍蠟"
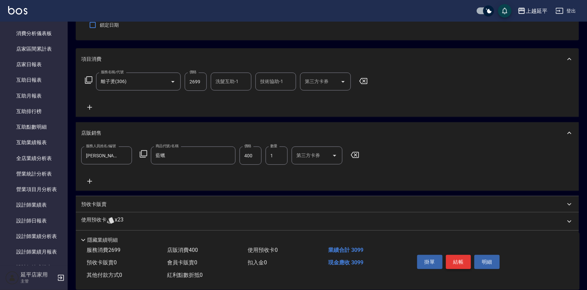
click at [460, 263] on button "結帳" at bounding box center [458, 262] width 25 height 14
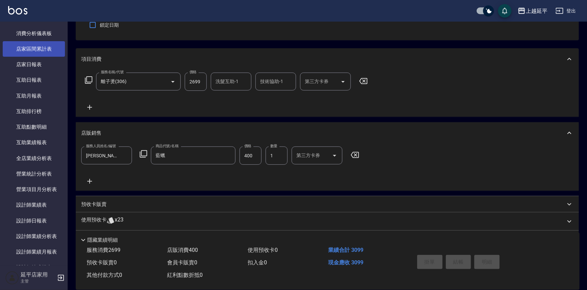
type input "[DATE] 19:28"
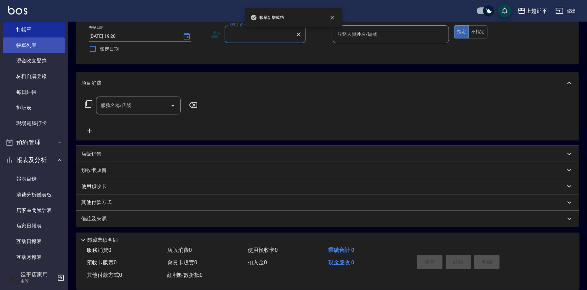
scroll to position [0, 0]
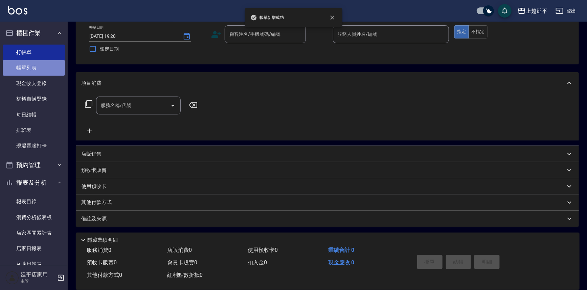
click at [36, 65] on link "帳單列表" at bounding box center [34, 68] width 62 height 16
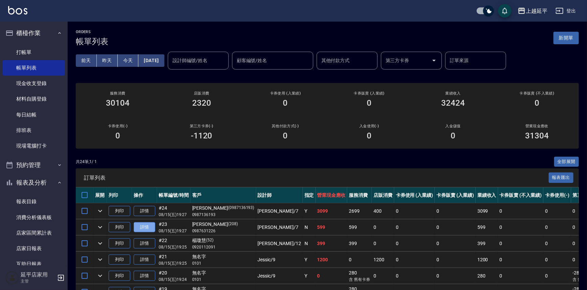
click at [147, 228] on link "詳情" at bounding box center [145, 228] width 22 height 10
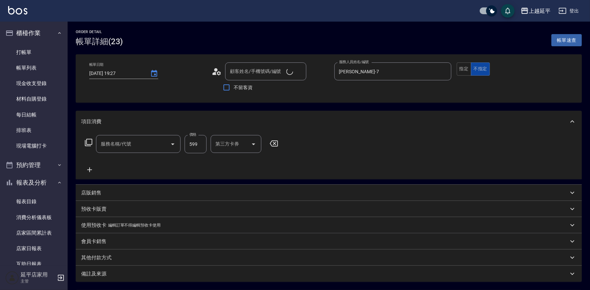
type input "[DATE] 19:27"
type input "[PERSON_NAME]-7"
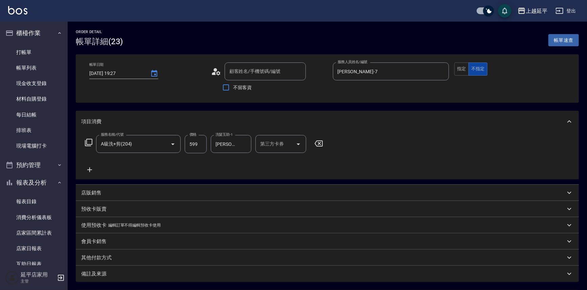
type input "A級洗+剪(204)"
type input "[PERSON_NAME]/0987631226/208"
click at [459, 71] on button "指定" at bounding box center [461, 69] width 15 height 13
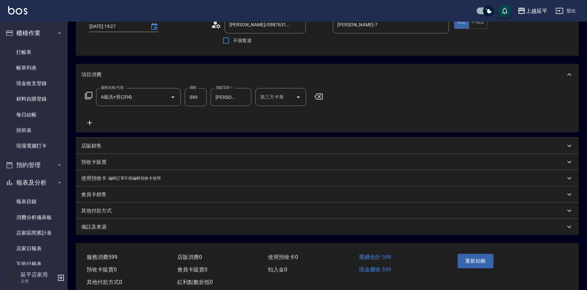
scroll to position [61, 0]
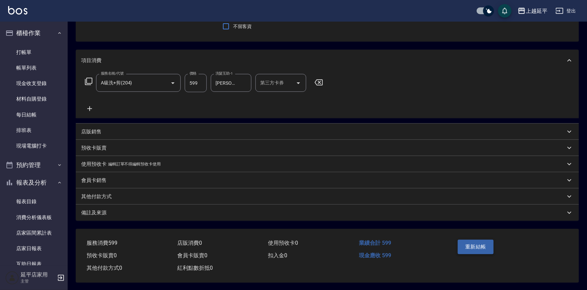
click at [481, 249] on button "重新結帳" at bounding box center [476, 247] width 36 height 14
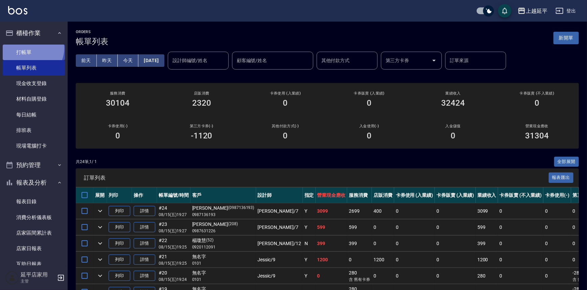
click at [32, 48] on link "打帳單" at bounding box center [34, 53] width 62 height 16
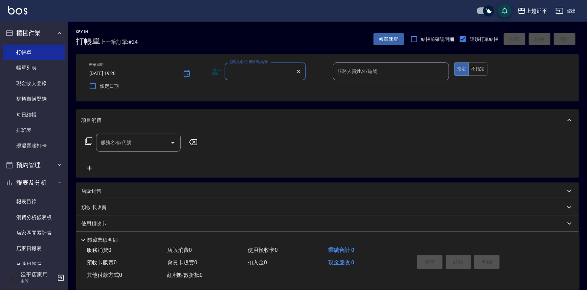
click at [242, 68] on input "顧客姓名/手機號碼/編號" at bounding box center [260, 72] width 65 height 12
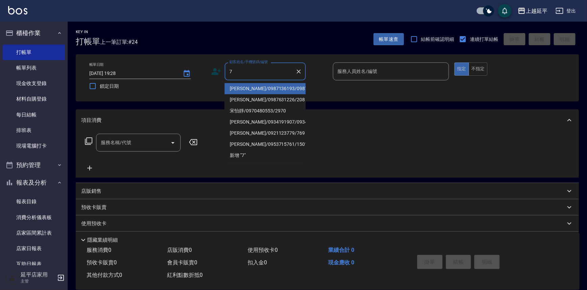
click at [240, 88] on li "[PERSON_NAME]/0987136193/0987136193" at bounding box center [265, 88] width 81 height 11
type input "[PERSON_NAME]/0987136193/0987136193"
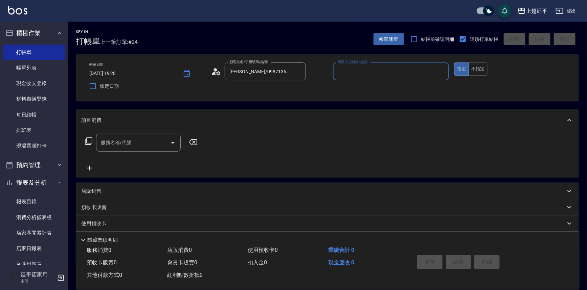
type input "Jessic-9"
click at [437, 72] on div at bounding box center [441, 72] width 9 height 18
click at [401, 72] on input "Jessic-9" at bounding box center [386, 72] width 100 height 12
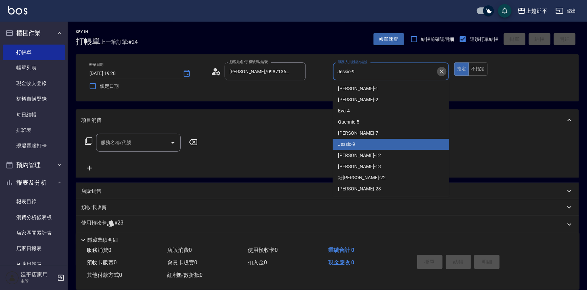
click at [441, 72] on icon "Clear" at bounding box center [441, 71] width 7 height 7
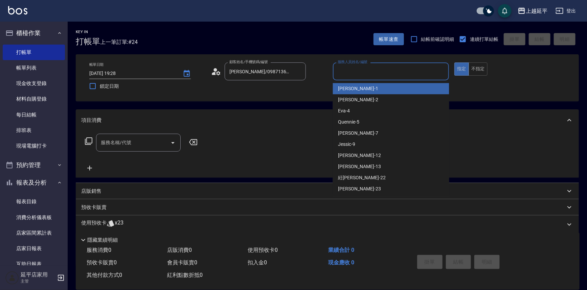
click at [412, 72] on input "服務人員姓名/編號" at bounding box center [391, 72] width 110 height 12
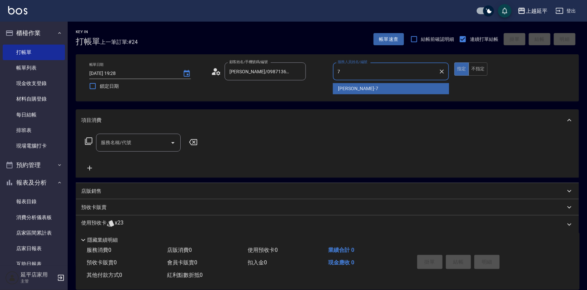
click at [389, 88] on div "[PERSON_NAME] -7" at bounding box center [391, 88] width 116 height 11
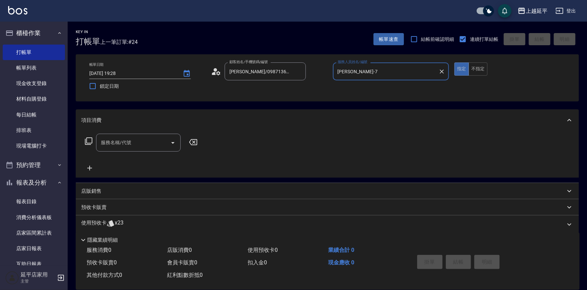
type input "[PERSON_NAME]-7"
click at [151, 142] on input "服務名稱/代號" at bounding box center [133, 143] width 68 height 12
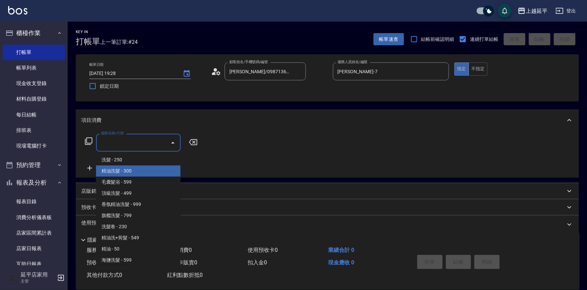
drag, startPoint x: 148, startPoint y: 167, endPoint x: 215, endPoint y: 153, distance: 67.8
click at [148, 167] on span "精油洗髮 - 300" at bounding box center [138, 171] width 85 height 11
type input "精油洗髮(102)"
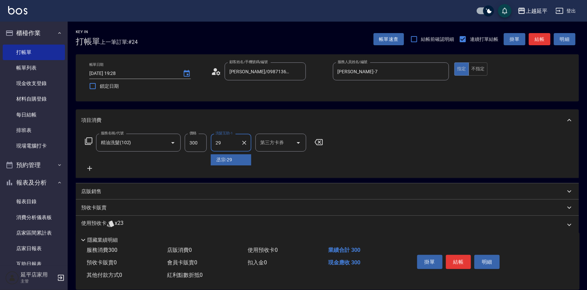
click at [236, 159] on div "丞宗 -29" at bounding box center [231, 160] width 41 height 11
type input "丞宗-29"
click at [463, 261] on button "結帳" at bounding box center [458, 262] width 25 height 14
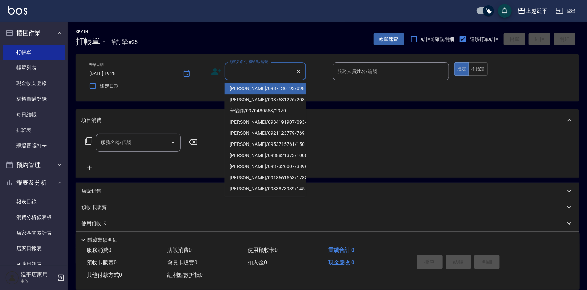
click at [263, 68] on input "顧客姓名/手機號碼/編號" at bounding box center [260, 72] width 65 height 12
click at [264, 93] on li "[PERSON_NAME]/0987136193/0987136193" at bounding box center [265, 88] width 81 height 11
type input "[PERSON_NAME]/0987136193/0987136193"
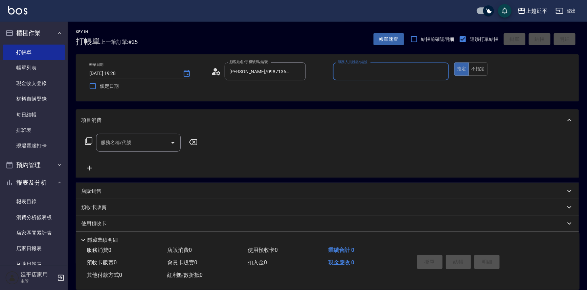
type input "Jessic-9"
click at [441, 73] on icon "Clear" at bounding box center [441, 71] width 7 height 7
click at [428, 72] on input "服務人員姓名/編號" at bounding box center [391, 72] width 110 height 12
click at [375, 88] on div "[PERSON_NAME] -7" at bounding box center [391, 88] width 116 height 11
type input "[PERSON_NAME]-7"
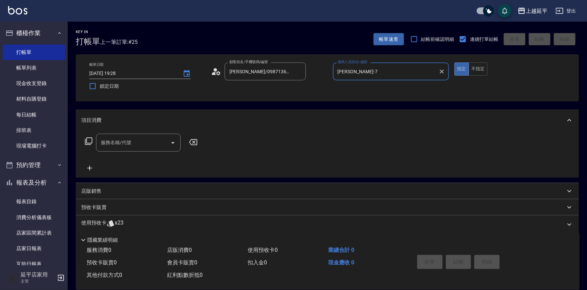
click at [159, 137] on input "服務名稱/代號" at bounding box center [133, 143] width 68 height 12
click at [149, 161] on span "B級單剪 - 399" at bounding box center [138, 160] width 85 height 11
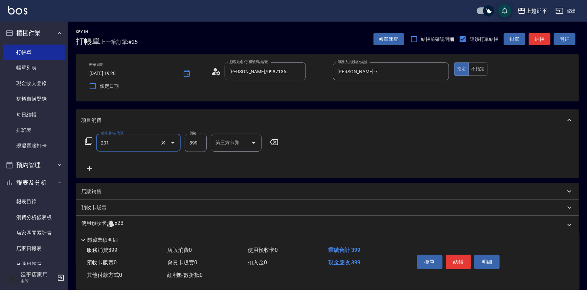
type input "B級單剪(201)"
click at [200, 147] on input "399" at bounding box center [196, 143] width 22 height 18
click at [91, 142] on icon at bounding box center [89, 141] width 8 height 8
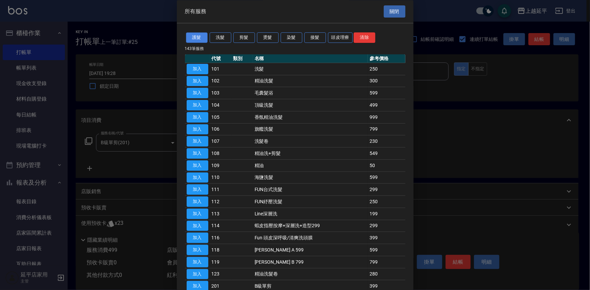
click at [198, 40] on button "護髮" at bounding box center [197, 38] width 22 height 10
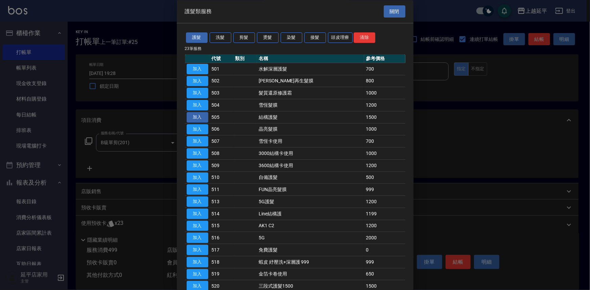
click at [206, 117] on button "加入" at bounding box center [198, 117] width 22 height 10
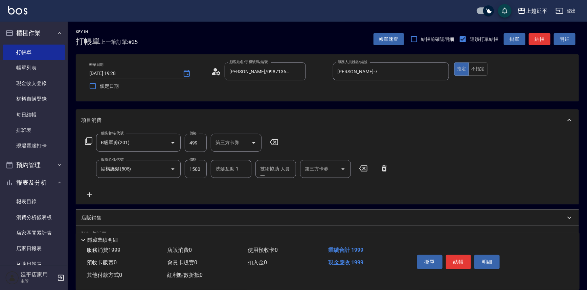
click at [199, 144] on input "499" at bounding box center [196, 143] width 22 height 18
type input "399"
click at [325, 133] on div "服務名稱/代號 B級單剪(201) 服務名稱/代號 價格 399 價格 第三方卡券 第三方卡券 服務名稱/代號 結構護髮(505) 服務名稱/代號 價格 15…" at bounding box center [327, 167] width 503 height 73
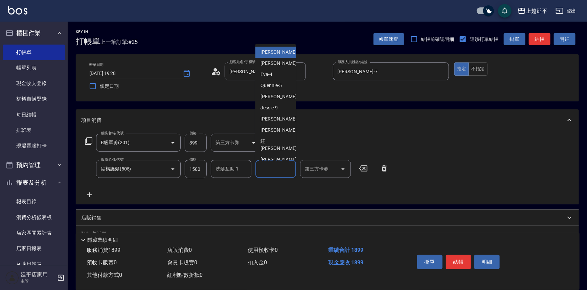
click at [266, 172] on input "技術協助-人員一" at bounding box center [275, 169] width 34 height 12
click at [238, 171] on input "洗髮互助-1" at bounding box center [231, 169] width 34 height 12
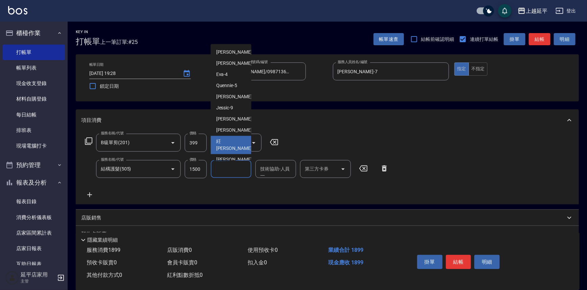
click at [344, 118] on div "項目消費" at bounding box center [323, 120] width 484 height 7
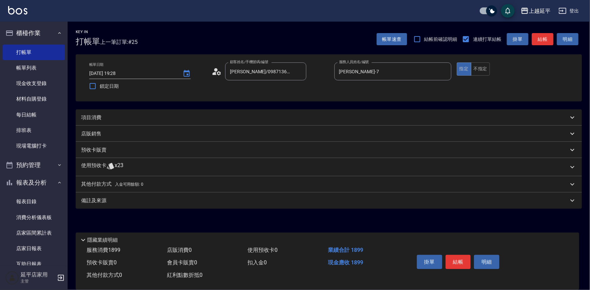
drag, startPoint x: 483, startPoint y: 70, endPoint x: 478, endPoint y: 80, distance: 11.2
click at [482, 73] on button "不指定" at bounding box center [480, 69] width 19 height 13
click at [109, 117] on div "項目消費" at bounding box center [324, 117] width 487 height 7
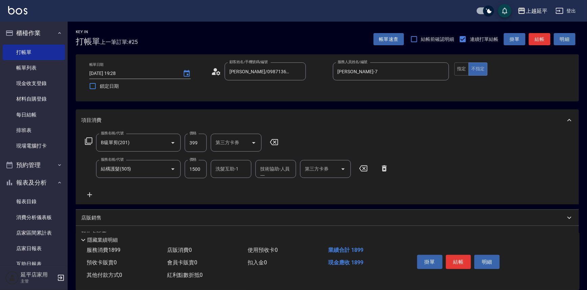
click at [262, 171] on div "技術協助-人員一 技術協助-人員[PERSON_NAME]" at bounding box center [275, 169] width 41 height 18
click at [266, 187] on span "[PERSON_NAME]-1" at bounding box center [281, 186] width 40 height 7
type input "[PERSON_NAME]-1"
click at [459, 263] on button "結帳" at bounding box center [458, 262] width 25 height 14
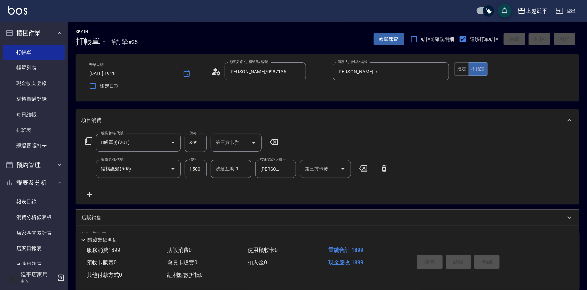
type input "[DATE] 19:29"
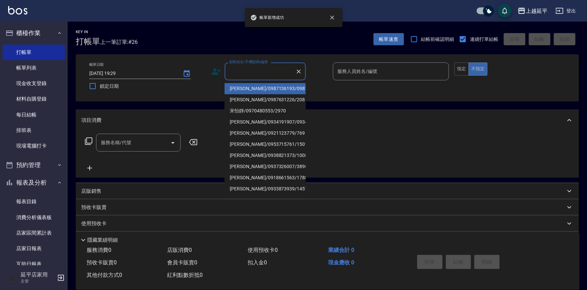
click at [242, 75] on input "顧客姓名/手機號碼/編號" at bounding box center [260, 72] width 65 height 12
click at [248, 94] on li "[PERSON_NAME]/0987136193/0987136193" at bounding box center [265, 88] width 81 height 11
type input "[PERSON_NAME]/0987136193/0987136193"
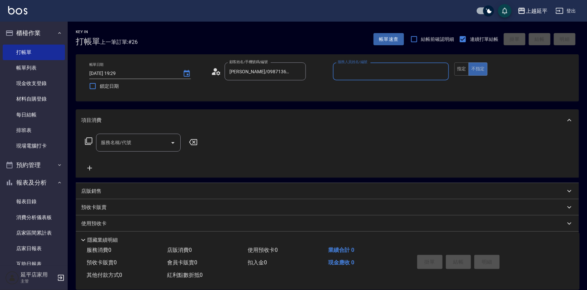
type input "Jessic-9"
click at [440, 71] on icon "Clear" at bounding box center [441, 71] width 7 height 7
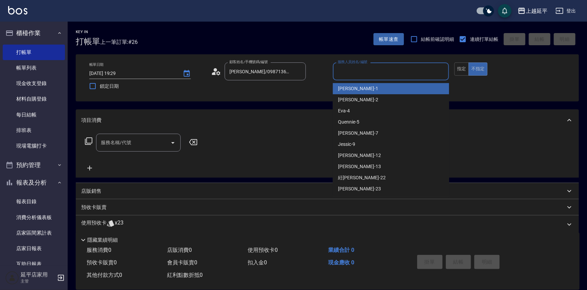
click at [409, 74] on input "服務人員姓名/編號" at bounding box center [391, 72] width 110 height 12
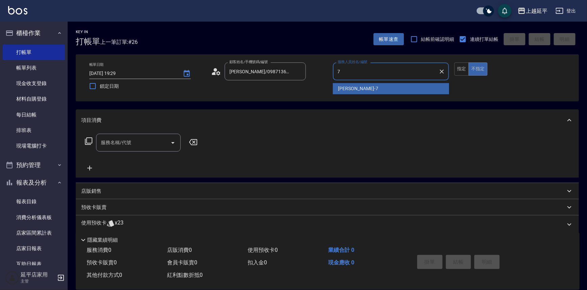
click at [368, 92] on div "[PERSON_NAME] -7" at bounding box center [391, 88] width 116 height 11
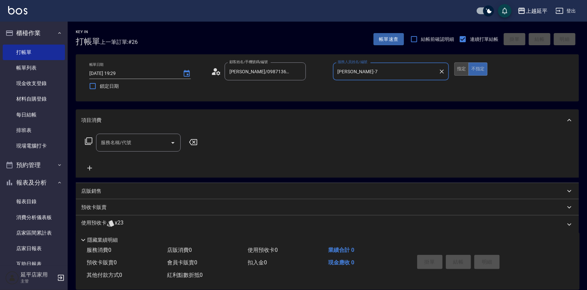
type input "[PERSON_NAME]-7"
click at [462, 68] on button "指定" at bounding box center [461, 69] width 15 height 13
click at [125, 142] on div "服務名稱/代號 服務名稱/代號" at bounding box center [138, 143] width 85 height 18
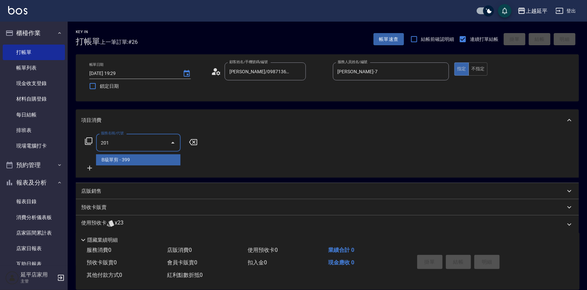
click at [141, 162] on span "B級單剪 - 399" at bounding box center [138, 160] width 85 height 11
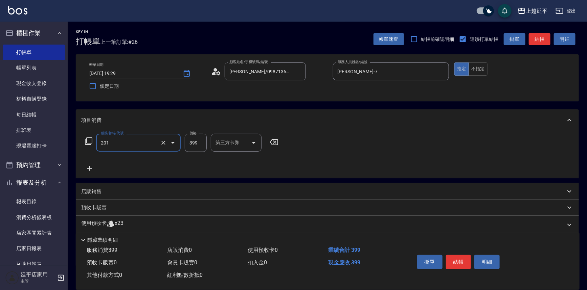
type input "B級單剪(201)"
click at [201, 144] on input "399" at bounding box center [196, 143] width 22 height 18
type input "499"
click at [538, 39] on button "結帳" at bounding box center [540, 39] width 22 height 13
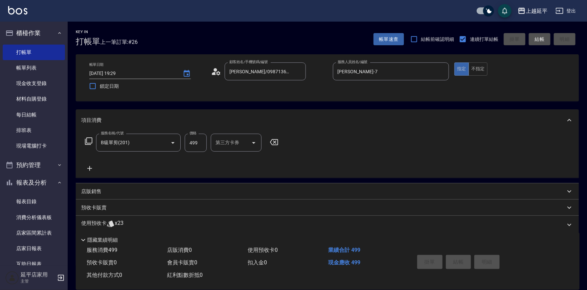
type input "[DATE] 19:30"
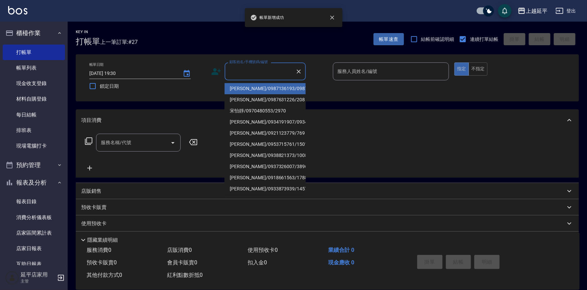
click at [281, 73] on input "顧客姓名/手機號碼/編號" at bounding box center [260, 72] width 65 height 12
drag, startPoint x: 265, startPoint y: 90, endPoint x: 336, endPoint y: 75, distance: 72.6
click at [265, 90] on li "[PERSON_NAME]/0987136193/0987136193" at bounding box center [265, 88] width 81 height 11
type input "[PERSON_NAME]/0987136193/0987136193"
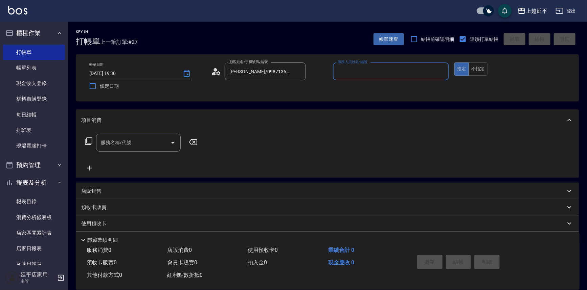
type input "Jessic-9"
click at [440, 73] on icon "Clear" at bounding box center [442, 72] width 4 height 4
click at [416, 73] on input "服務人員姓名/編號" at bounding box center [391, 72] width 110 height 12
click at [355, 89] on span "[PERSON_NAME] -7" at bounding box center [358, 88] width 40 height 7
type input "[PERSON_NAME]-7"
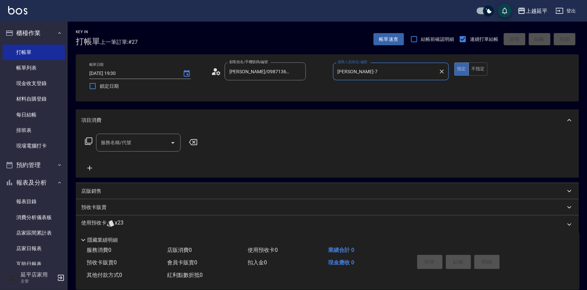
click at [152, 144] on input "服務名稱/代號" at bounding box center [133, 143] width 68 height 12
click at [160, 158] on span "基本染髮 - 1600" at bounding box center [138, 160] width 85 height 11
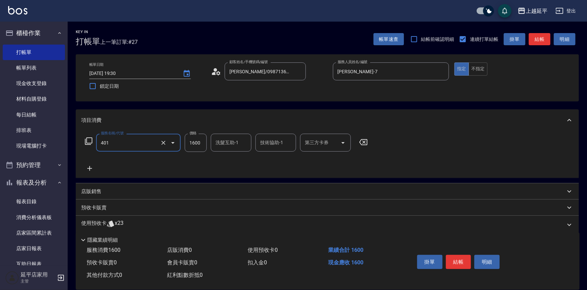
type input "基本染髮(401)"
click at [199, 142] on input "1600" at bounding box center [196, 143] width 22 height 18
type input "2000"
click at [223, 145] on input "洗髮互助-1" at bounding box center [231, 143] width 34 height 12
click at [215, 159] on div "Jessic -9" at bounding box center [231, 160] width 41 height 11
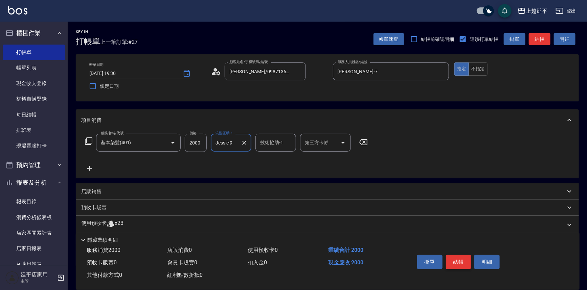
type input "Jessic-9"
drag, startPoint x: 462, startPoint y: 263, endPoint x: 490, endPoint y: 255, distance: 29.2
click at [460, 263] on button "結帳" at bounding box center [458, 262] width 25 height 14
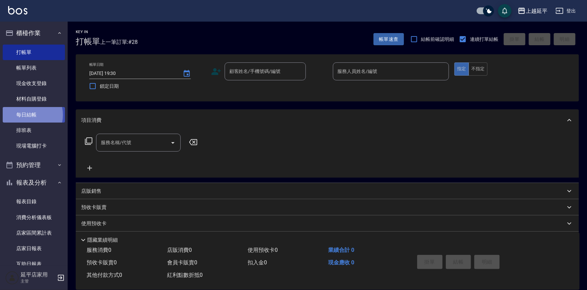
click at [27, 115] on link "每日結帳" at bounding box center [34, 115] width 62 height 16
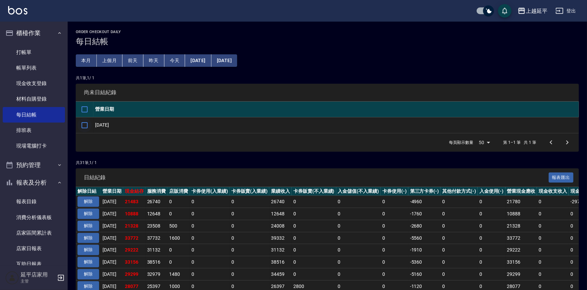
click at [87, 121] on input "checkbox" at bounding box center [84, 125] width 14 height 14
checkbox input "true"
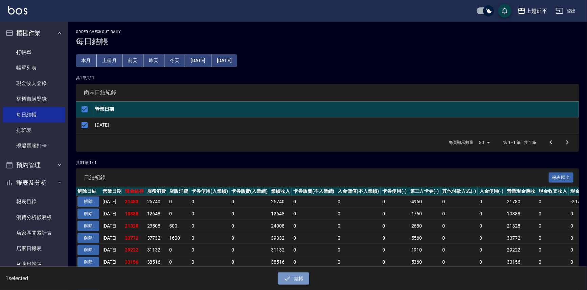
click at [301, 280] on button "結帳" at bounding box center [293, 279] width 31 height 13
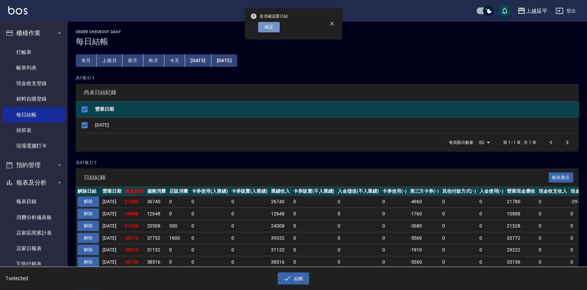
click at [271, 30] on button "確定" at bounding box center [269, 27] width 22 height 10
checkbox input "false"
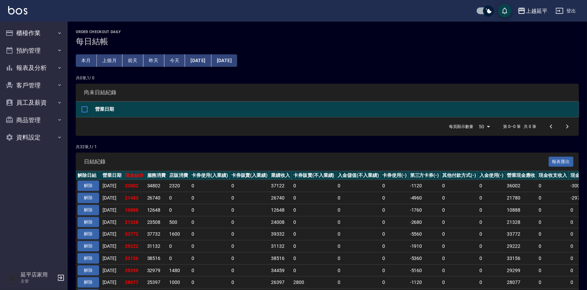
click at [29, 26] on button "櫃檯作業" at bounding box center [34, 33] width 62 height 18
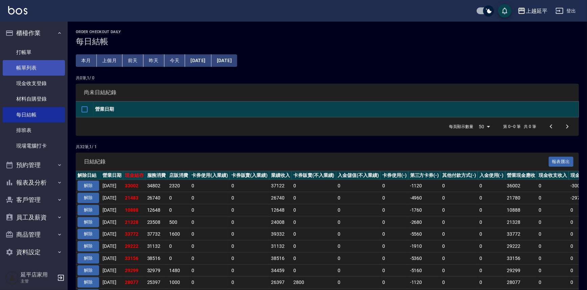
click at [36, 68] on link "帳單列表" at bounding box center [34, 68] width 62 height 16
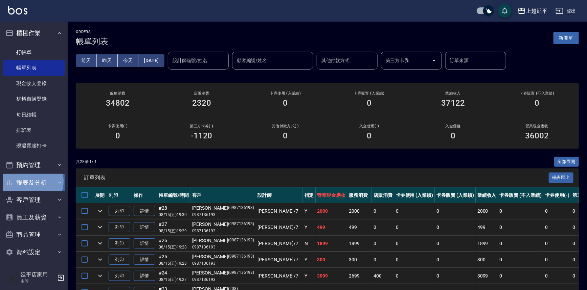
click at [32, 182] on button "報表及分析" at bounding box center [34, 183] width 62 height 18
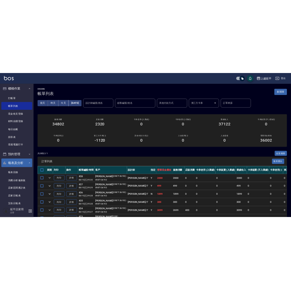
scroll to position [3, 0]
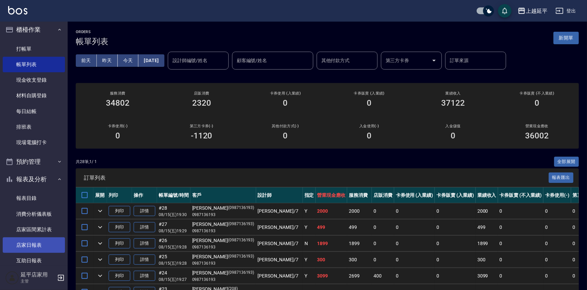
click at [29, 249] on link "店家日報表" at bounding box center [34, 246] width 62 height 16
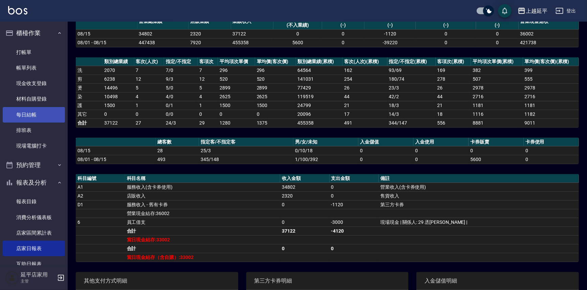
drag, startPoint x: 21, startPoint y: 54, endPoint x: 33, endPoint y: 108, distance: 55.1
click at [21, 54] on link "打帳單" at bounding box center [34, 53] width 62 height 16
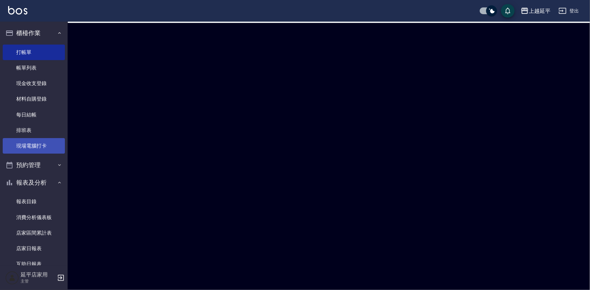
click at [38, 145] on link "現場電腦打卡" at bounding box center [34, 146] width 62 height 16
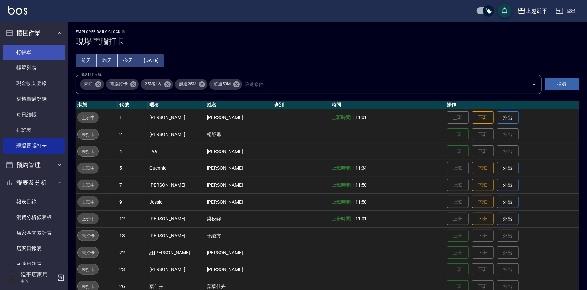
click at [25, 51] on link "打帳單" at bounding box center [34, 53] width 62 height 16
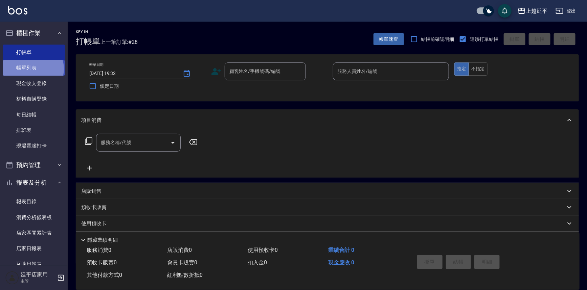
click at [32, 69] on link "帳單列表" at bounding box center [34, 68] width 62 height 16
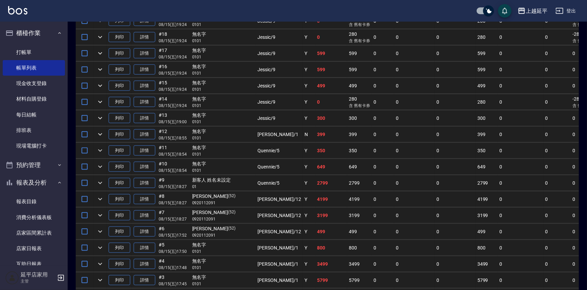
scroll to position [396, 0]
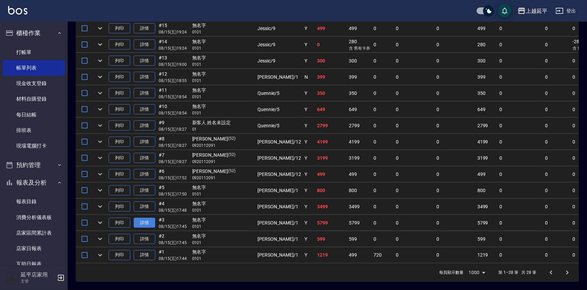
click at [143, 218] on link "詳情" at bounding box center [145, 223] width 22 height 10
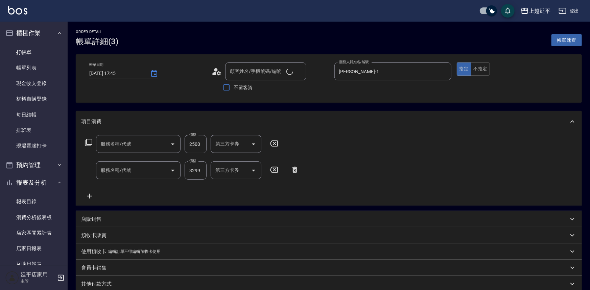
type input "2025/08/15 17:45"
type input "[PERSON_NAME]-1"
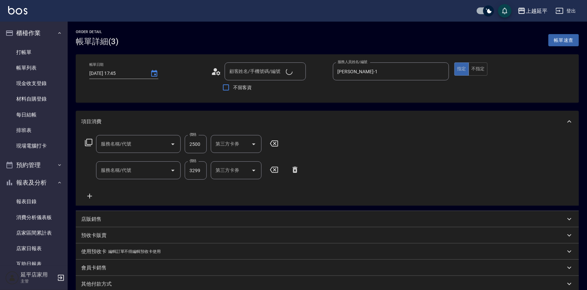
type input "基本染髮(401)"
type input "旗艦燙髮3299(315)"
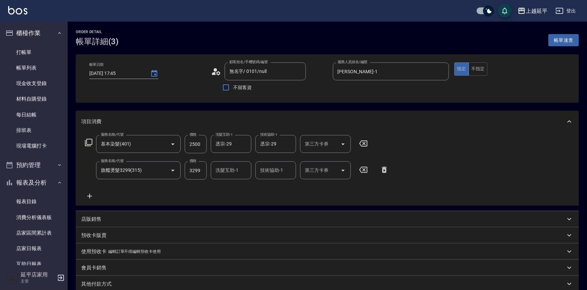
type input "無名字/ 0101/null"
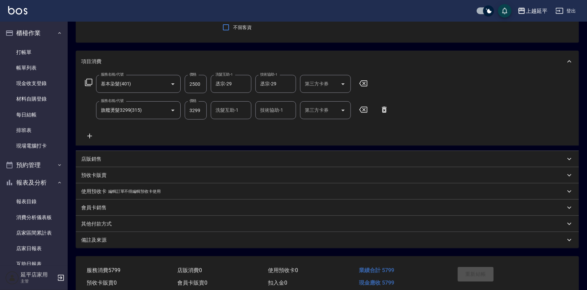
scroll to position [61, 0]
click at [93, 223] on p "其他付款方式" at bounding box center [96, 223] width 30 height 7
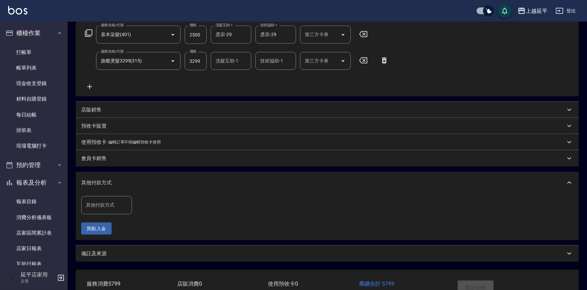
scroll to position [153, 0]
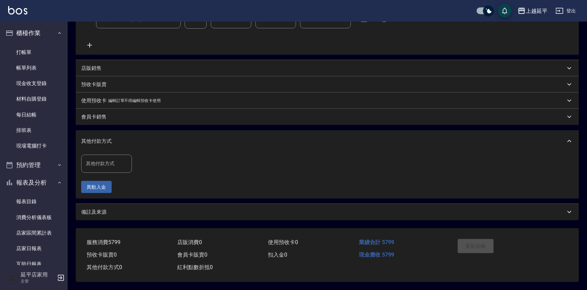
click at [106, 162] on div "其他付款方式 其他付款方式" at bounding box center [106, 164] width 51 height 18
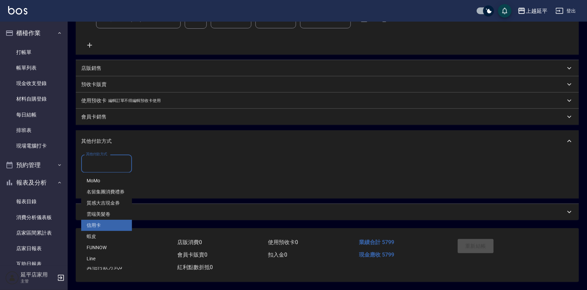
click at [103, 221] on span "信用卡" at bounding box center [106, 225] width 51 height 11
type input "信用卡"
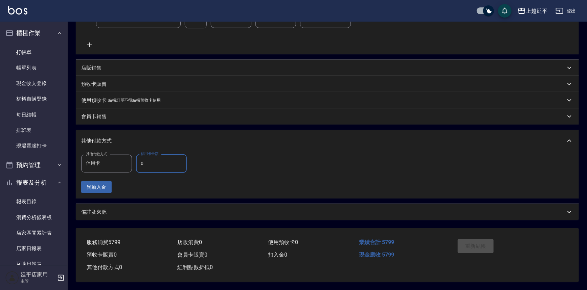
click at [146, 162] on input "0" at bounding box center [161, 164] width 51 height 18
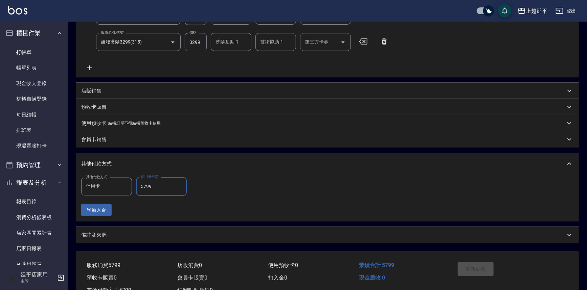
scroll to position [91, 0]
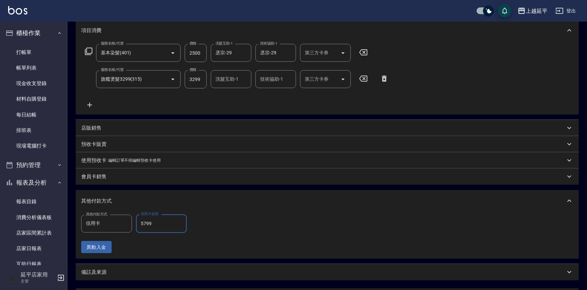
type input "5799"
click at [215, 231] on div "其他付款方式 信用卡 其他付款方式 信用卡金額 5799 信用卡金額 異動入金" at bounding box center [327, 234] width 492 height 39
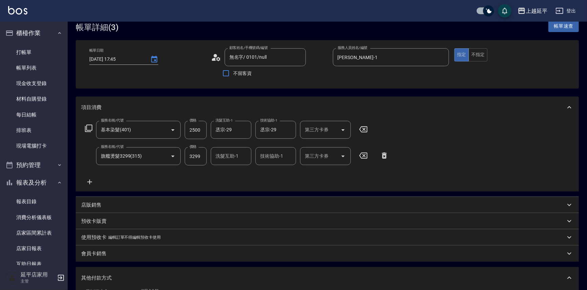
scroll to position [0, 0]
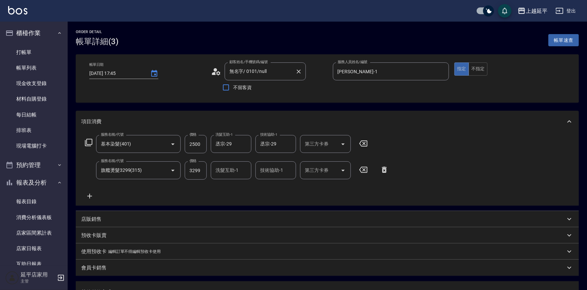
click at [279, 72] on input "無名字/ 0101/null" at bounding box center [260, 72] width 65 height 12
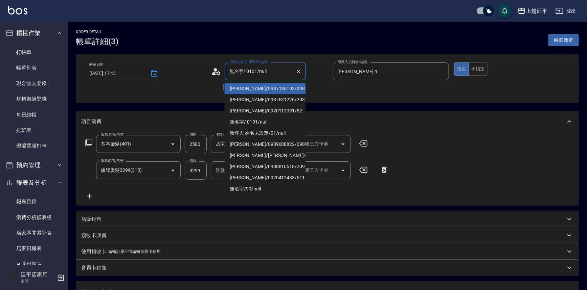
click at [270, 94] on li "[PERSON_NAME]/0987136193/0987136193" at bounding box center [265, 88] width 81 height 11
type input "[PERSON_NAME]/0987136193/0987136193"
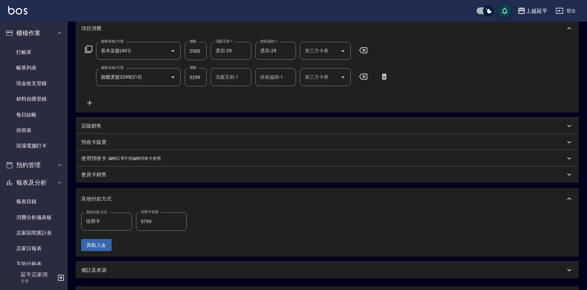
scroll to position [91, 0]
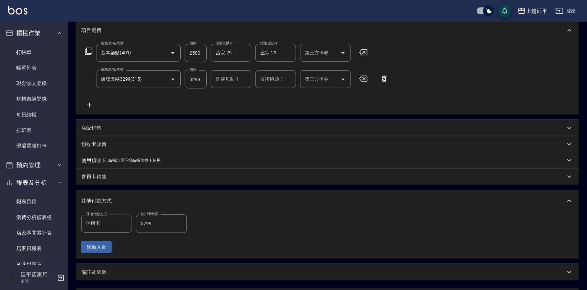
click at [406, 184] on div "會員卡銷售" at bounding box center [327, 177] width 503 height 16
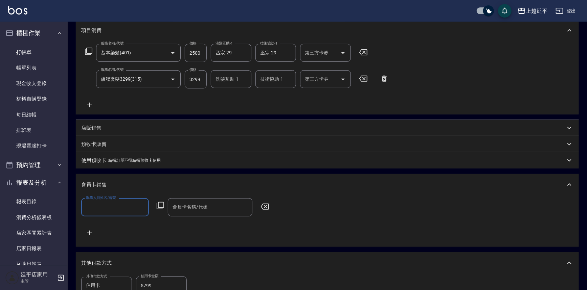
click at [406, 184] on div "會員卡銷售" at bounding box center [323, 185] width 484 height 7
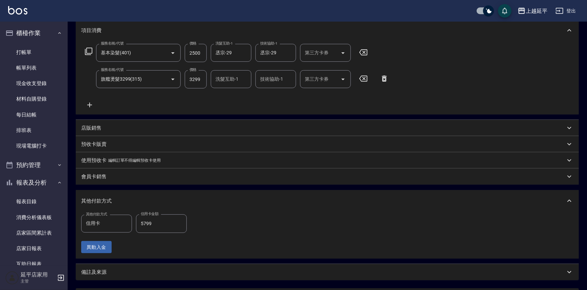
click at [406, 184] on div "會員卡銷售" at bounding box center [327, 177] width 503 height 16
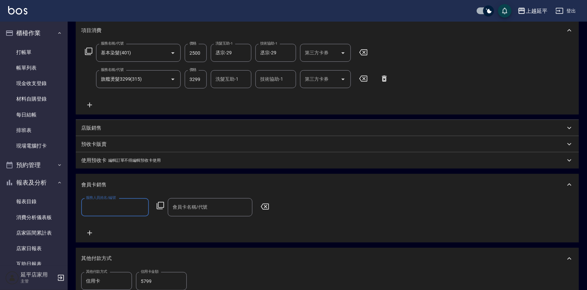
scroll to position [0, 0]
click at [402, 204] on div "服務人員姓名/編號 服務人員姓名/編號 會員卡名稱/代號 會員卡名稱/代號" at bounding box center [327, 217] width 492 height 39
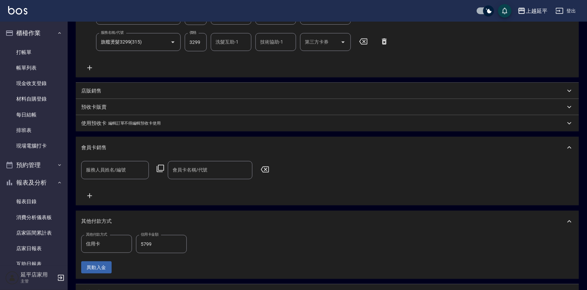
scroll to position [184, 0]
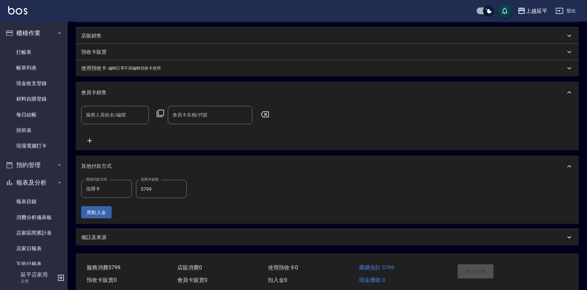
click at [402, 204] on div "其他付款方式 信用卡 其他付款方式 信用卡金額 5799 信用卡金額 異動入金" at bounding box center [327, 199] width 492 height 39
click at [164, 194] on input "5799" at bounding box center [161, 189] width 51 height 18
click at [212, 193] on div "其他付款方式 信用卡 其他付款方式 信用卡金額 5799 信用卡金額 異動入金" at bounding box center [327, 199] width 492 height 39
drag, startPoint x: 30, startPoint y: 111, endPoint x: 24, endPoint y: 105, distance: 8.4
click at [30, 111] on link "每日結帳" at bounding box center [34, 115] width 62 height 16
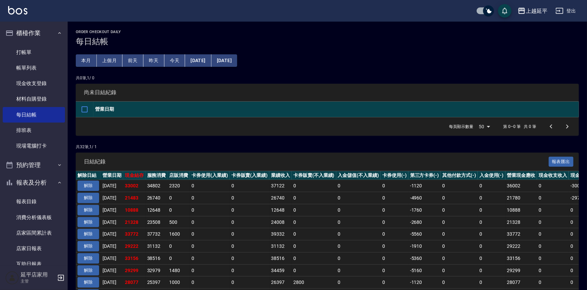
click at [83, 187] on button "解除" at bounding box center [88, 186] width 22 height 10
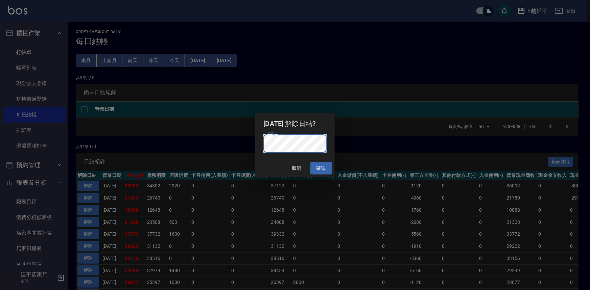
click at [324, 168] on button "確認" at bounding box center [321, 168] width 22 height 13
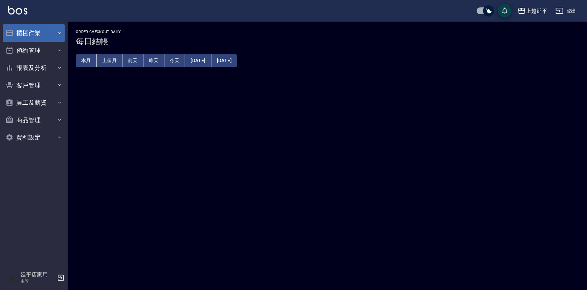
click at [30, 37] on button "櫃檯作業" at bounding box center [34, 33] width 62 height 18
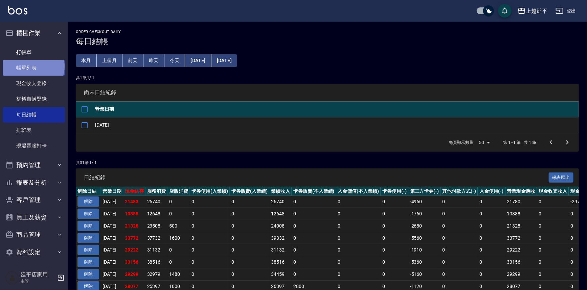
click at [33, 67] on link "帳單列表" at bounding box center [34, 68] width 62 height 16
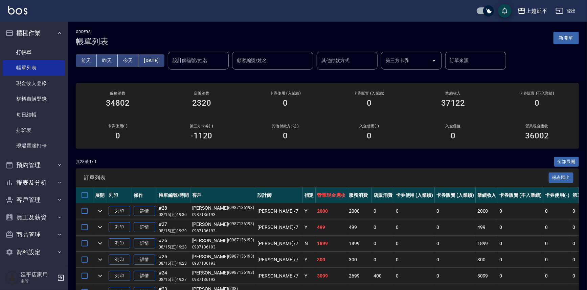
click at [204, 59] on input "設計師編號/姓名" at bounding box center [198, 61] width 55 height 12
click at [204, 74] on div "[PERSON_NAME]-1" at bounding box center [209, 77] width 61 height 11
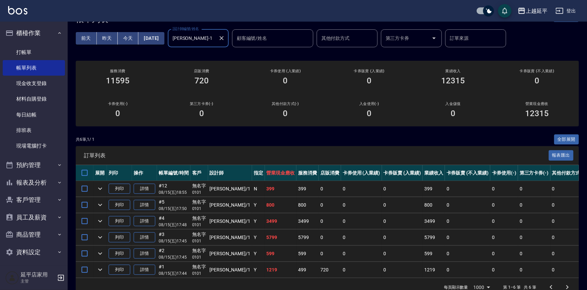
scroll to position [41, 0]
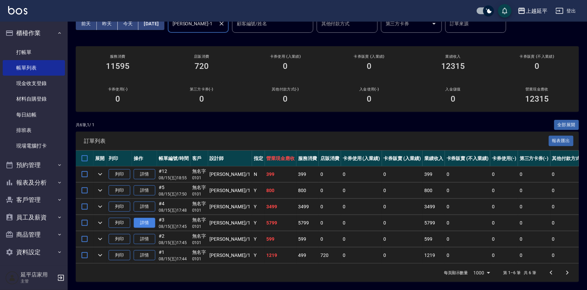
type input "[PERSON_NAME]-1"
click at [140, 218] on link "詳情" at bounding box center [145, 223] width 22 height 10
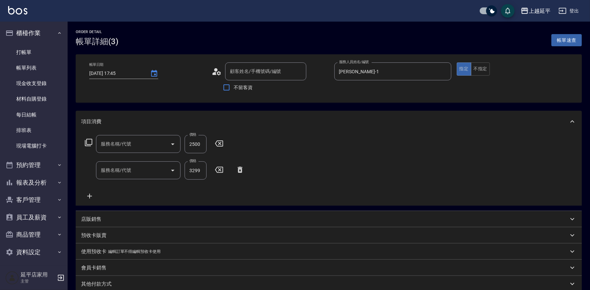
type input "2025/08/15 17:45"
type input "[PERSON_NAME]-1"
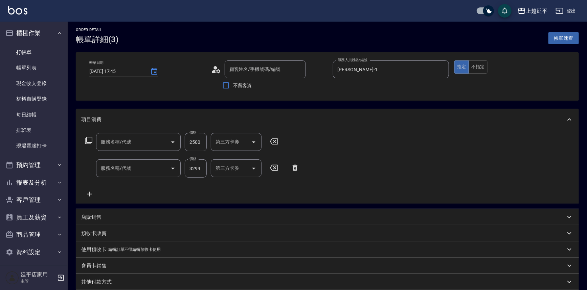
scroll to position [90, 0]
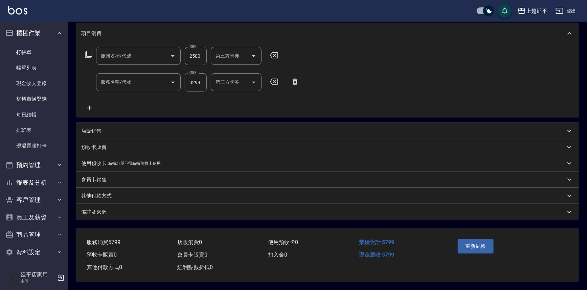
type input "基本染髮(401)"
type input "旗艦燙髮3299(315)"
type input "無名字/ 0101/null"
click at [98, 196] on p "其他付款方式" at bounding box center [96, 196] width 30 height 7
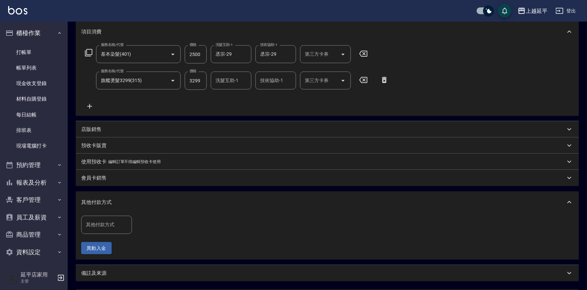
scroll to position [121, 0]
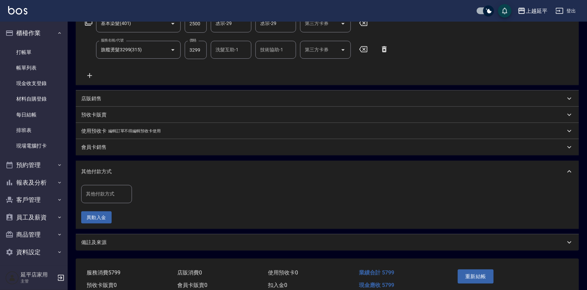
click at [110, 194] on div "其他付款方式 其他付款方式" at bounding box center [106, 194] width 51 height 18
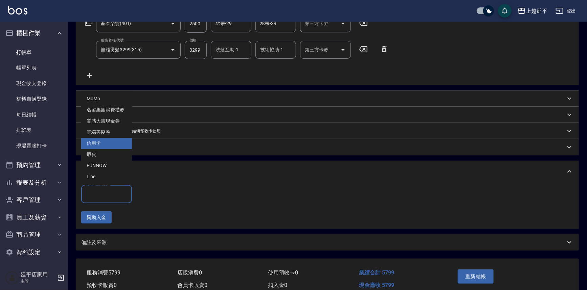
click at [99, 144] on span "信用卡" at bounding box center [106, 143] width 51 height 11
type input "信用卡"
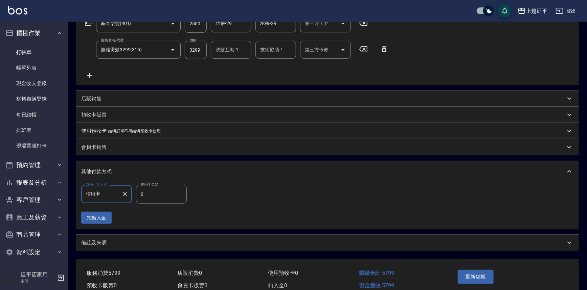
click at [153, 196] on input "0" at bounding box center [161, 194] width 51 height 18
type input "5799"
click at [485, 274] on button "重新結帳" at bounding box center [476, 277] width 36 height 14
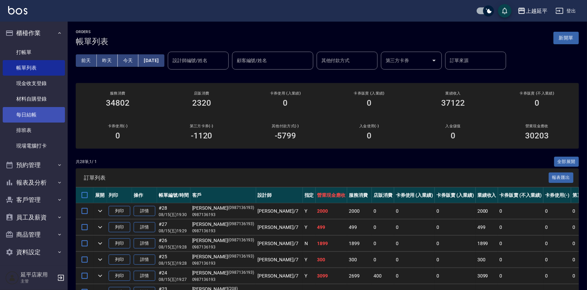
click at [28, 115] on link "每日結帳" at bounding box center [34, 115] width 62 height 16
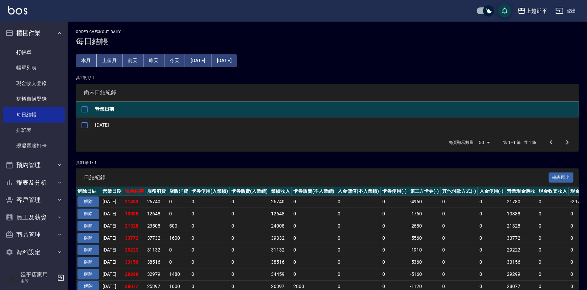
click at [84, 125] on input "checkbox" at bounding box center [84, 125] width 14 height 14
checkbox input "true"
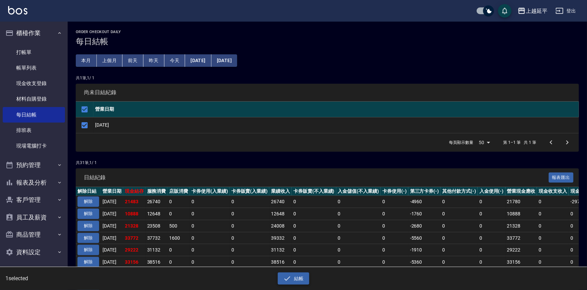
click at [288, 277] on icon "button" at bounding box center [287, 279] width 8 height 8
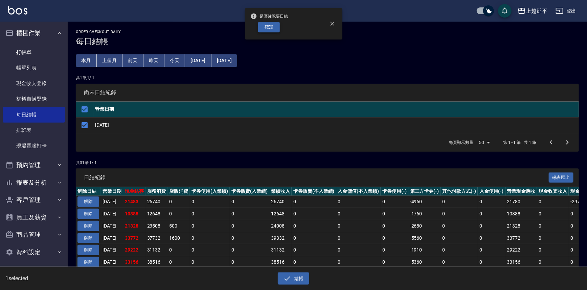
click at [267, 28] on button "確定" at bounding box center [269, 27] width 22 height 10
checkbox input "false"
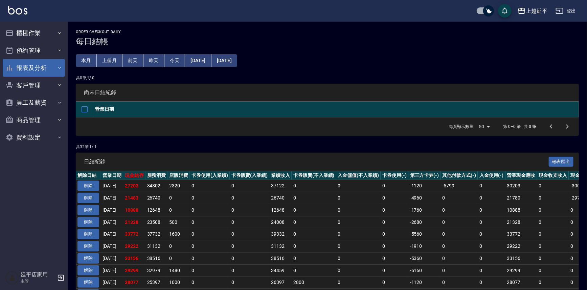
click at [31, 68] on button "報表及分析" at bounding box center [34, 68] width 62 height 18
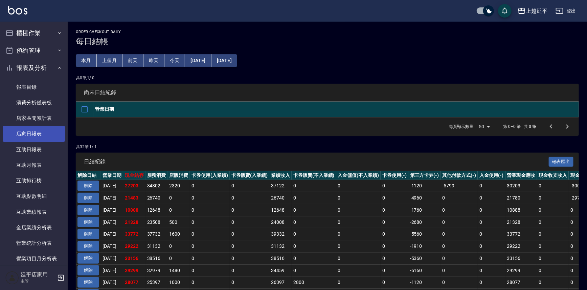
click at [25, 134] on link "店家日報表" at bounding box center [34, 134] width 62 height 16
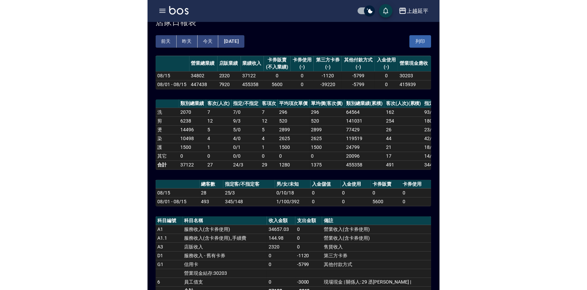
scroll to position [92, 0]
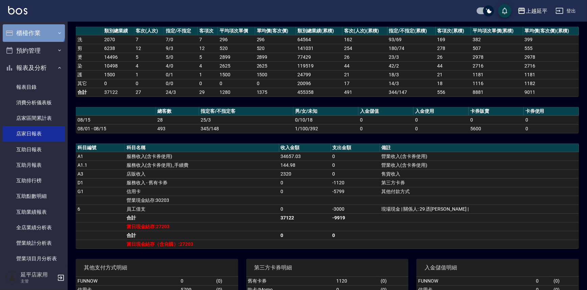
click at [33, 28] on button "櫃檯作業" at bounding box center [34, 33] width 62 height 18
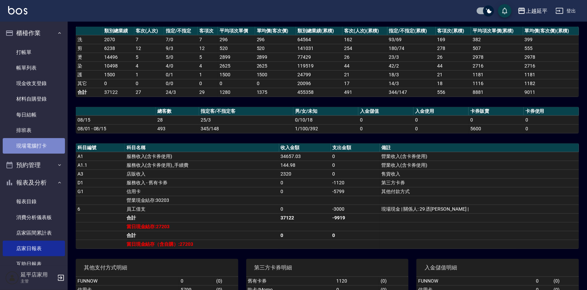
click at [40, 145] on link "現場電腦打卡" at bounding box center [34, 146] width 62 height 16
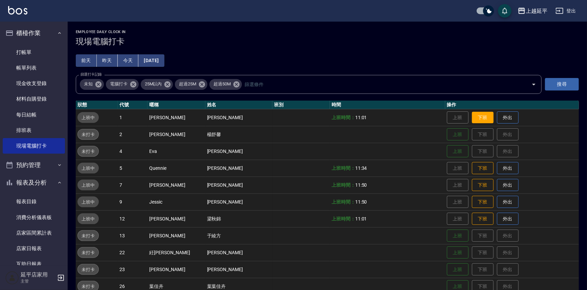
click at [476, 116] on button "下班" at bounding box center [483, 118] width 22 height 12
click at [32, 65] on link "帳單列表" at bounding box center [34, 68] width 62 height 16
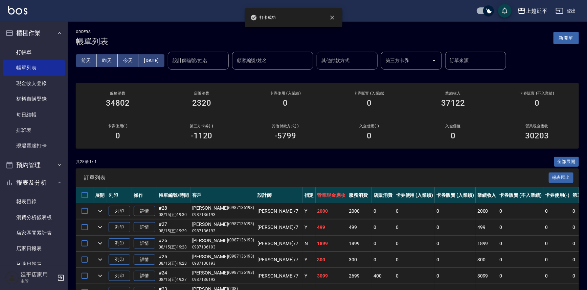
click at [203, 59] on div "設計師編號/姓名 設計師編號/姓名" at bounding box center [198, 61] width 61 height 18
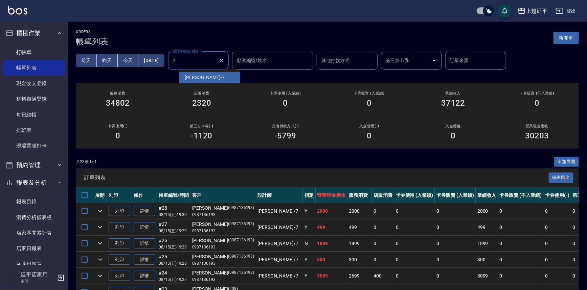
click at [194, 76] on span "[PERSON_NAME] -7" at bounding box center [205, 77] width 40 height 7
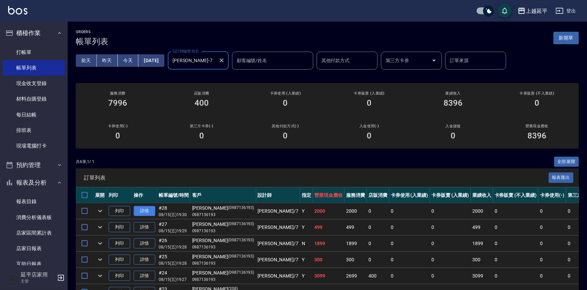
type input "[PERSON_NAME]-7"
click at [144, 212] on link "詳情" at bounding box center [145, 211] width 22 height 10
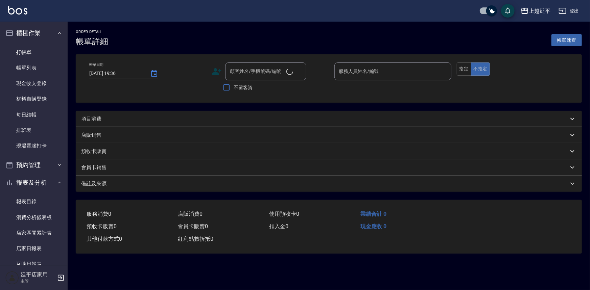
type input "[DATE] 19:30"
type input "[PERSON_NAME]-7"
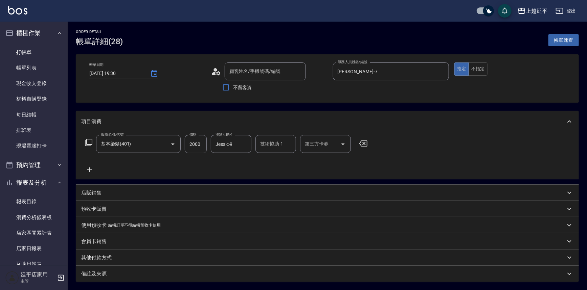
type input "[PERSON_NAME]/0987136193/0987136193"
type input "基本染髮(401)"
click at [28, 148] on link "現場電腦打卡" at bounding box center [34, 146] width 62 height 16
